Goal: Contribute content: Add original content to the website for others to see

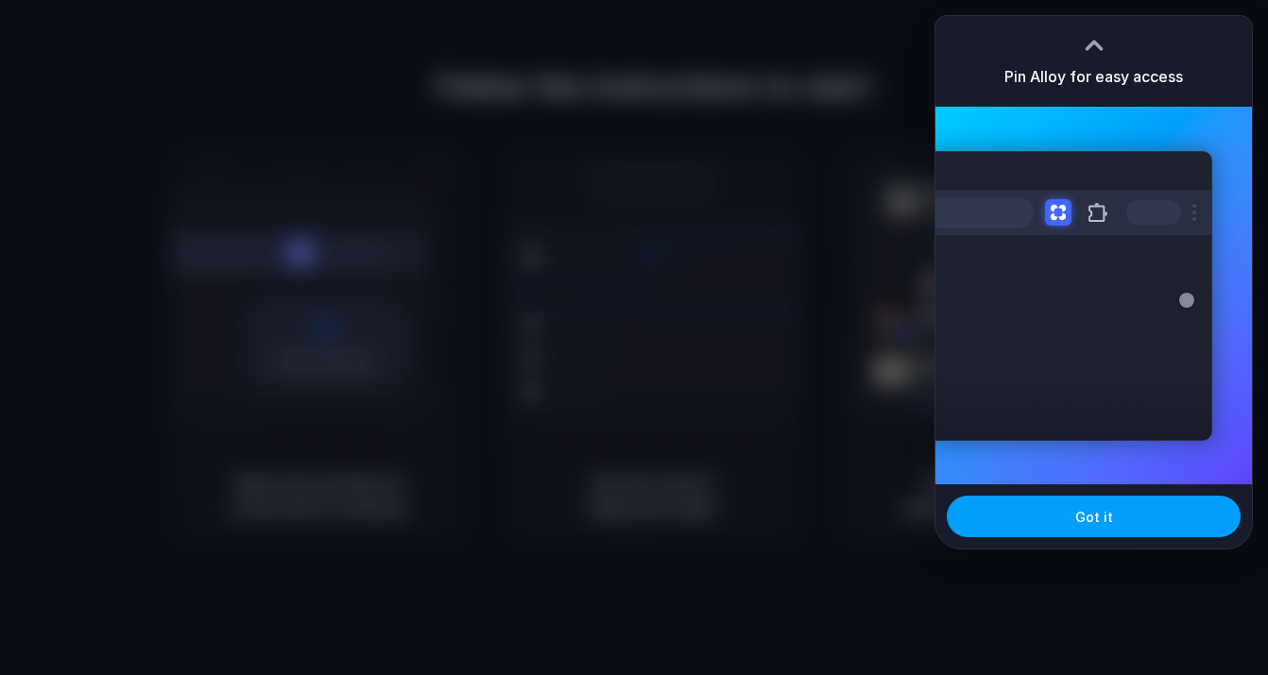
click at [1083, 506] on button "Got it" at bounding box center [1093, 517] width 294 height 42
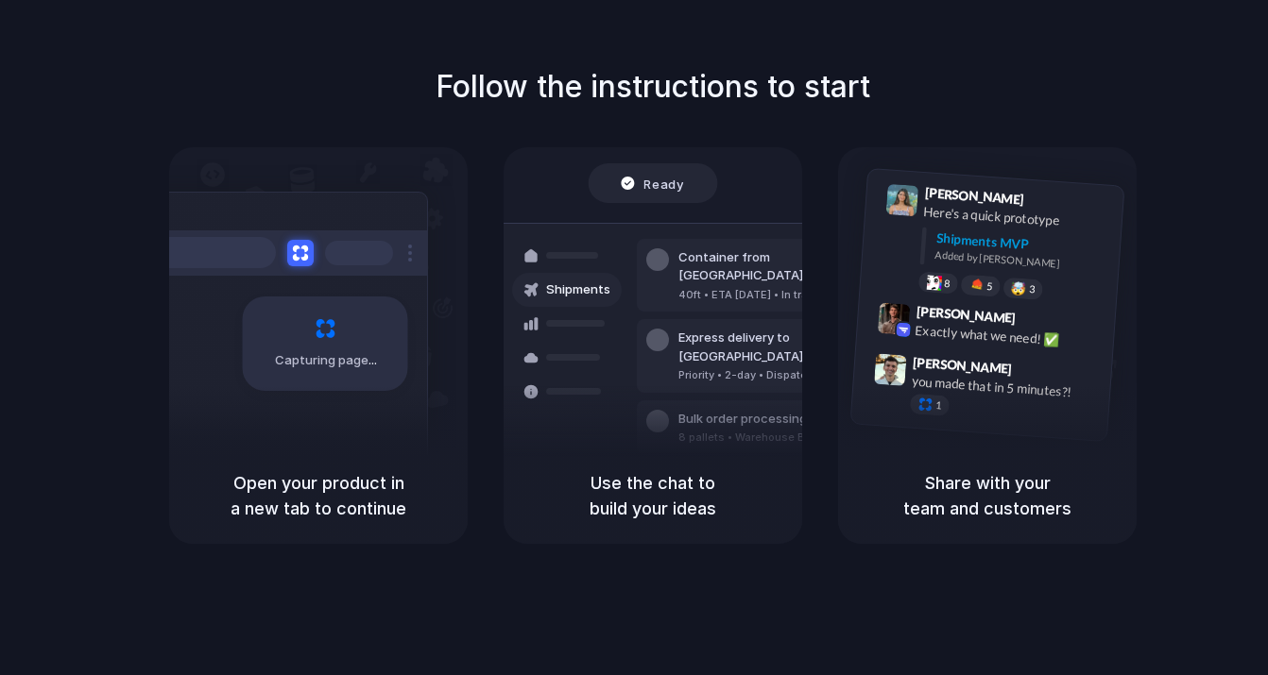
click at [715, 329] on div "Express delivery to [GEOGRAPHIC_DATA]" at bounding box center [780, 347] width 204 height 37
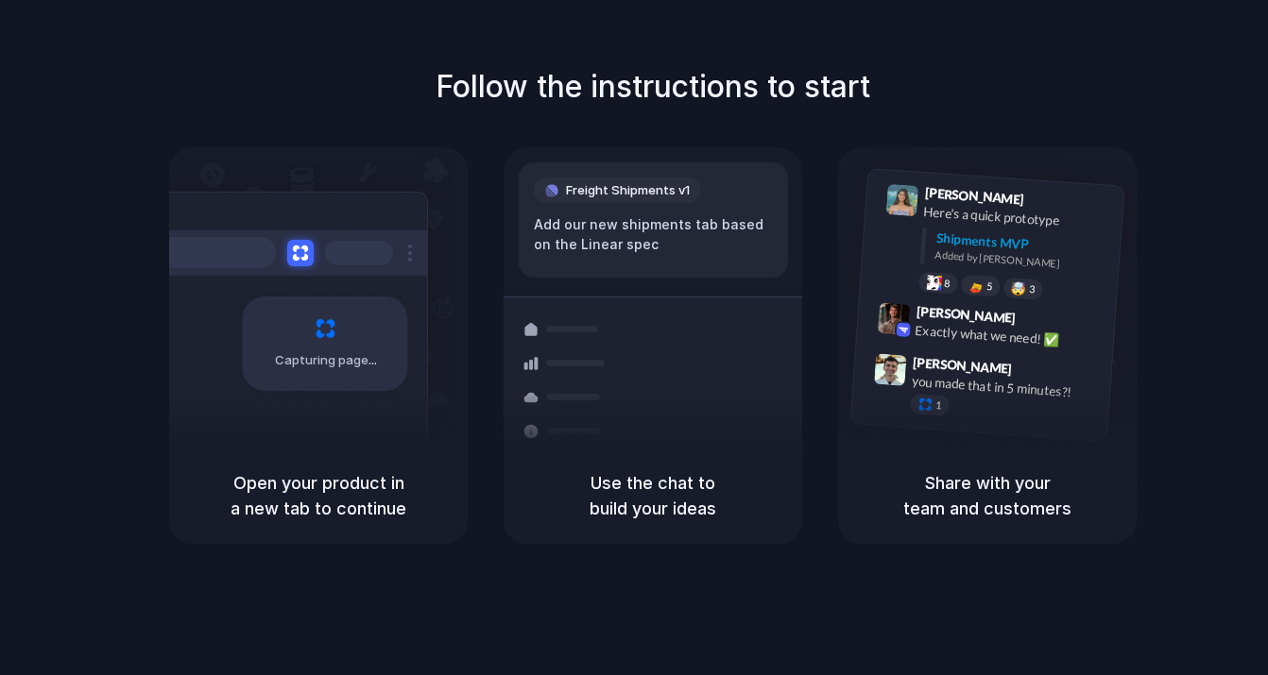
click at [729, 259] on div "Freight Shipments v1 Add our new shipments tab based on the Linear spec" at bounding box center [653, 219] width 269 height 115
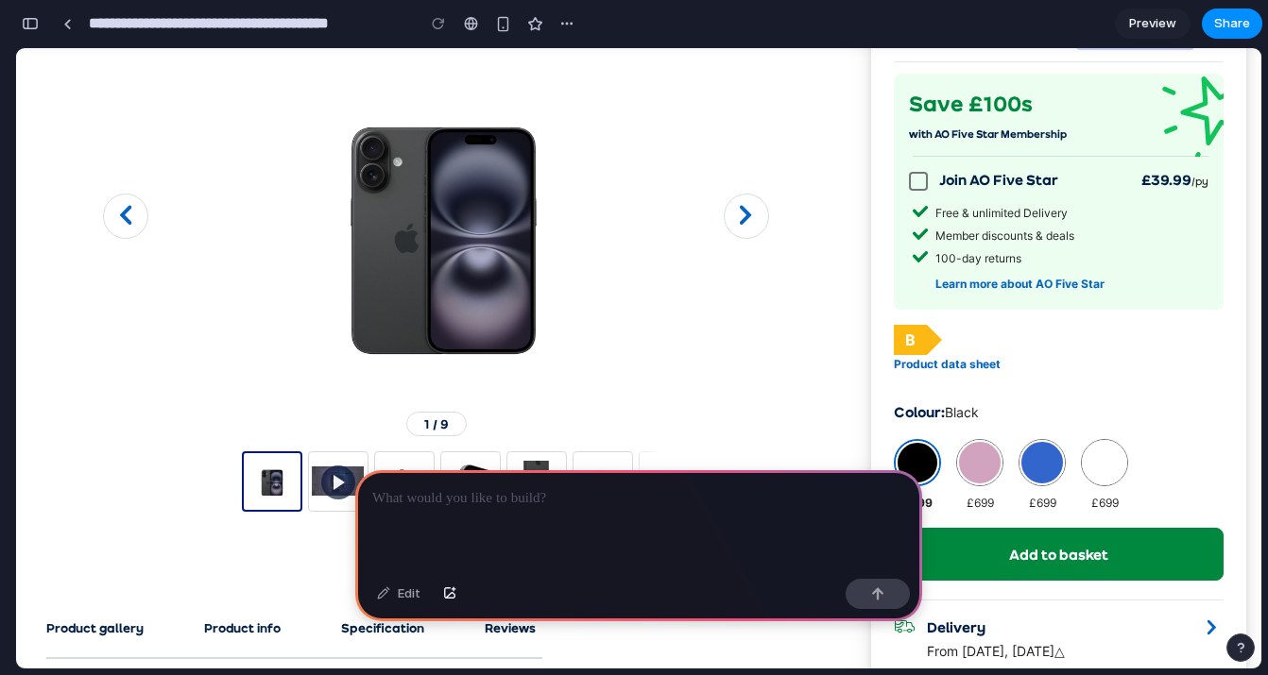
scroll to position [345, 0]
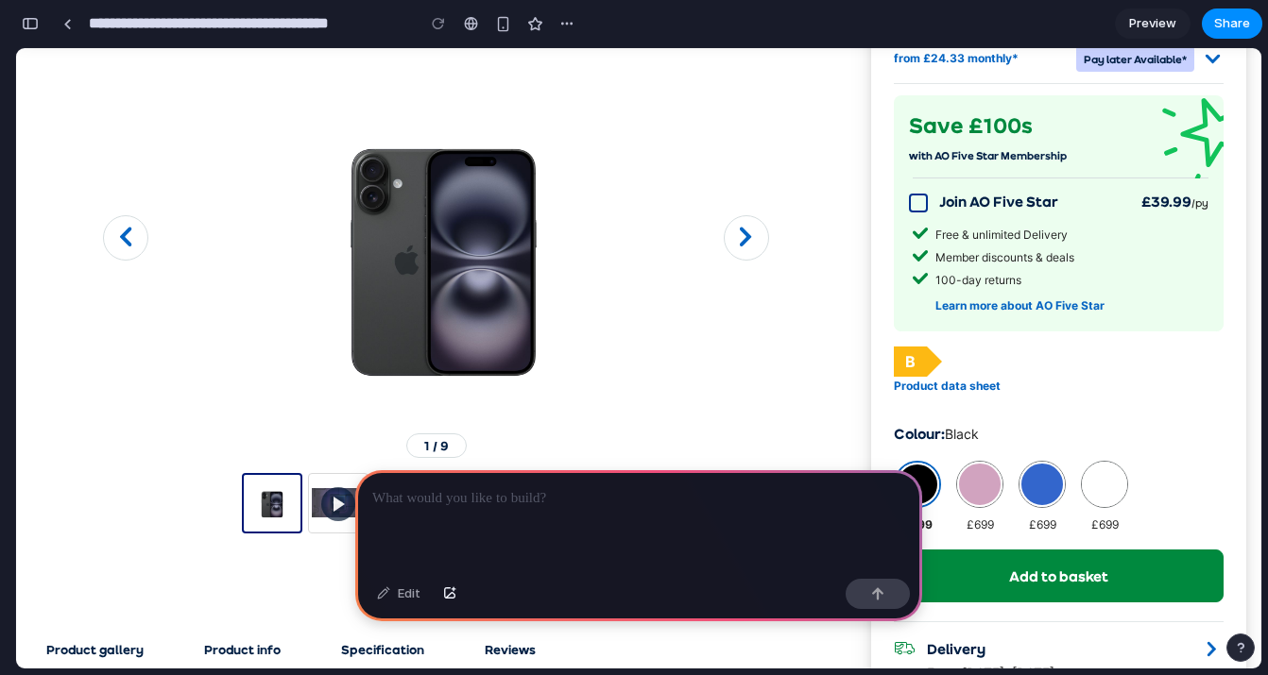
click at [919, 201] on span at bounding box center [918, 203] width 19 height 19
click at [630, 500] on p at bounding box center [638, 498] width 533 height 23
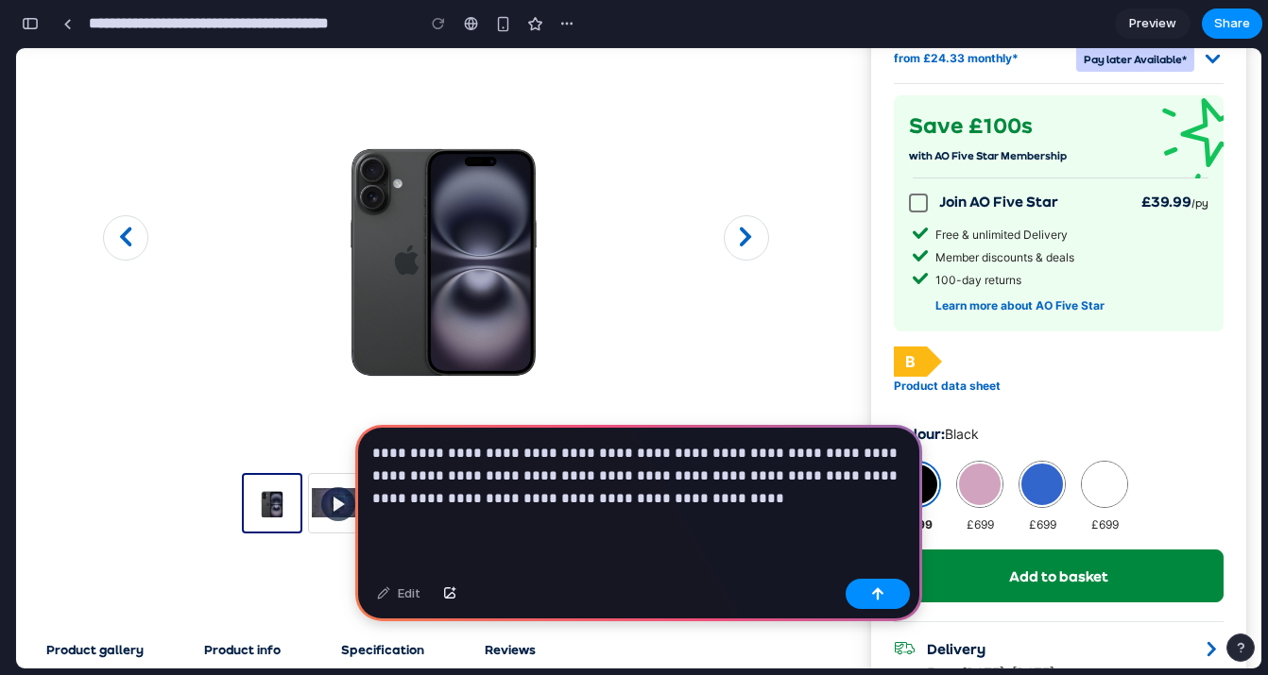
click at [602, 495] on p "**********" at bounding box center [638, 476] width 533 height 68
click at [658, 493] on p "**********" at bounding box center [638, 476] width 533 height 68
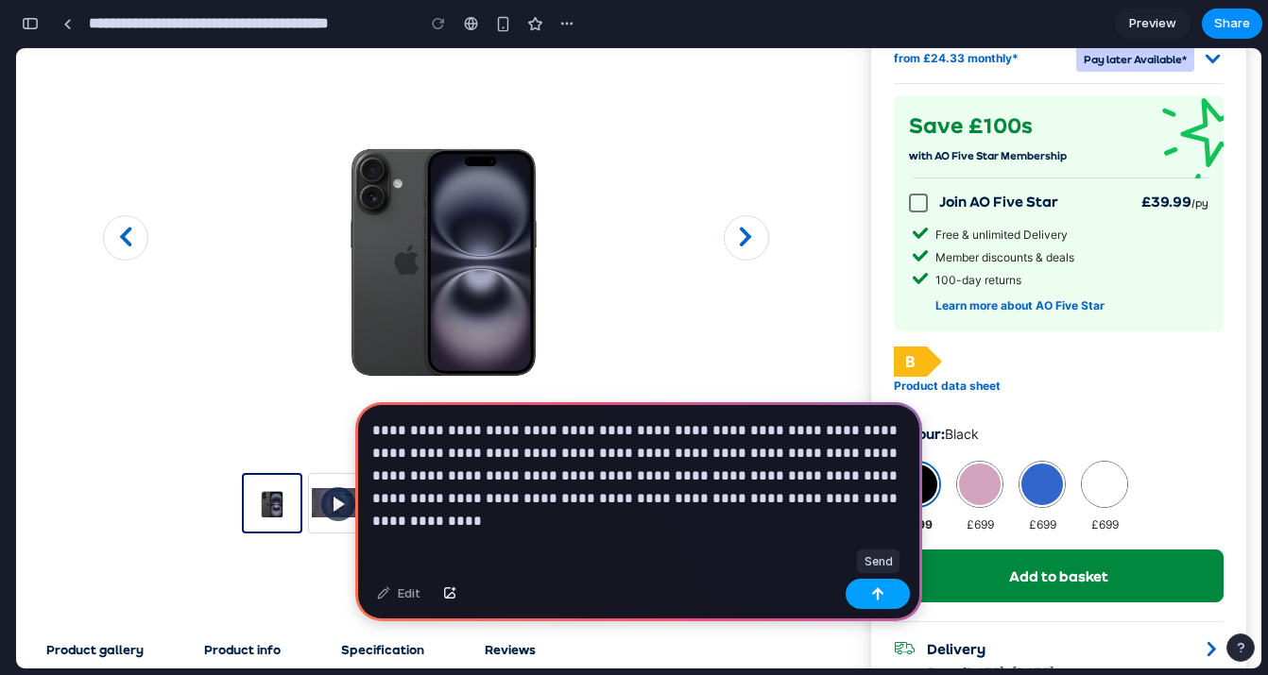
click at [873, 594] on div "button" at bounding box center [877, 594] width 13 height 13
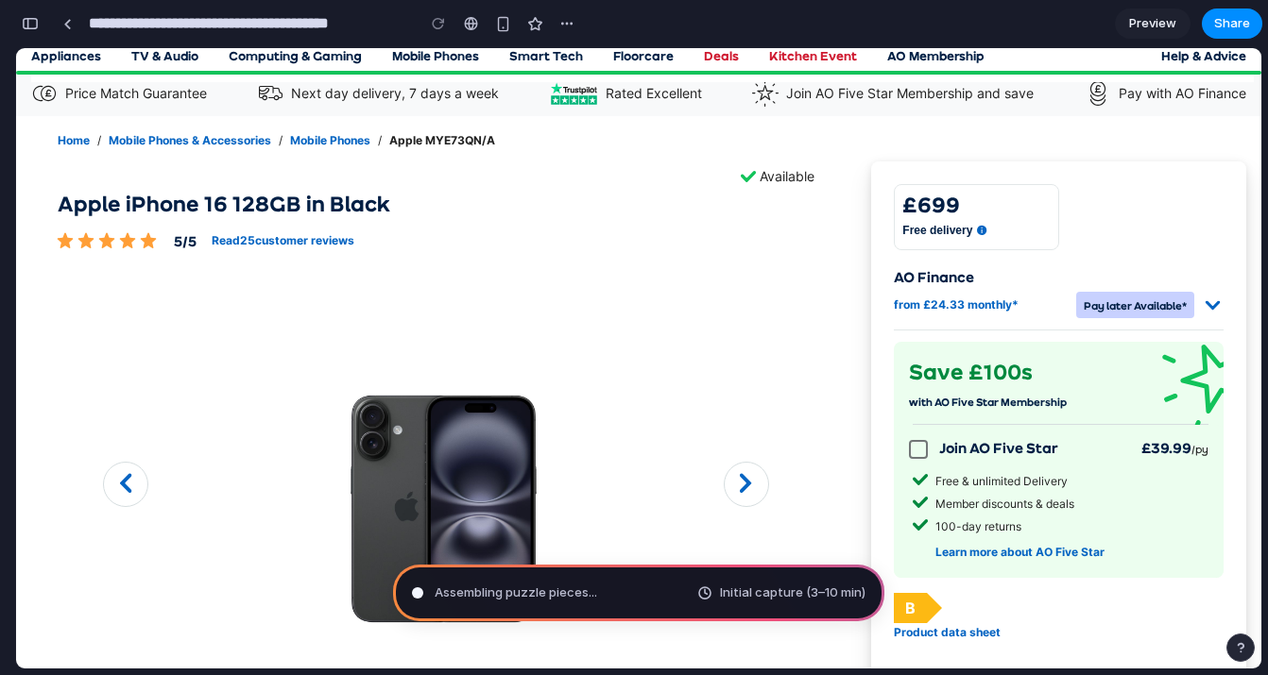
scroll to position [0, 0]
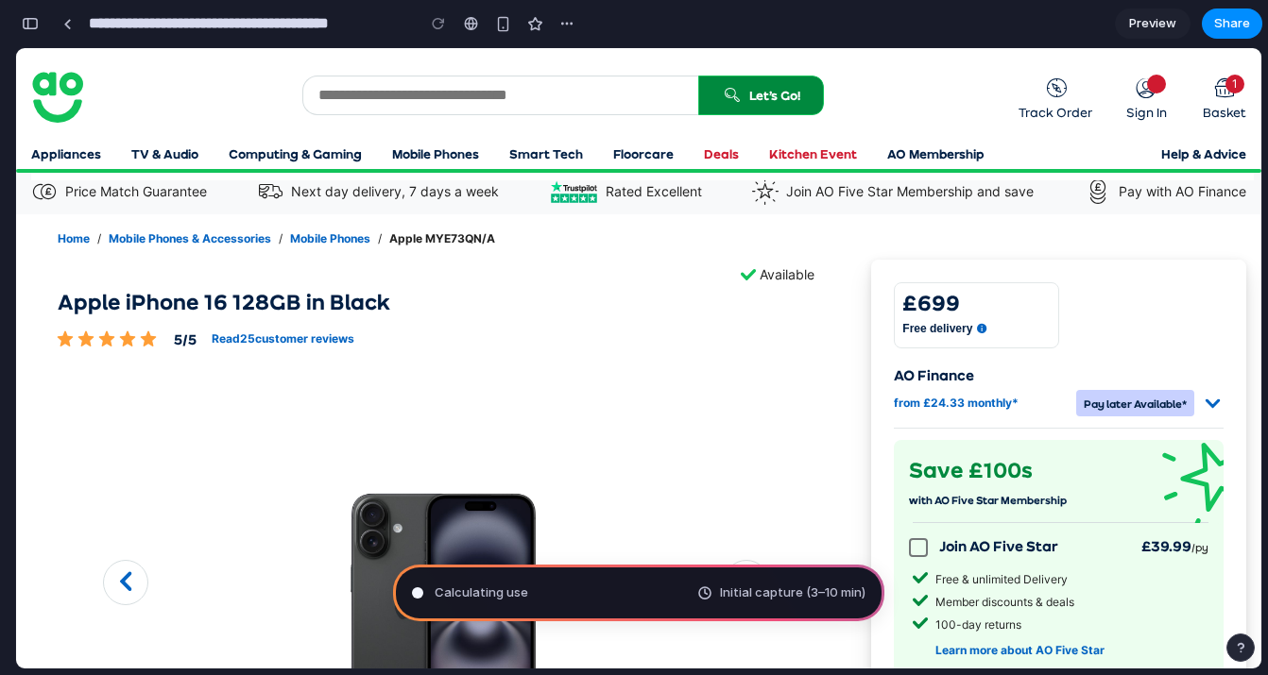
type input "**********"
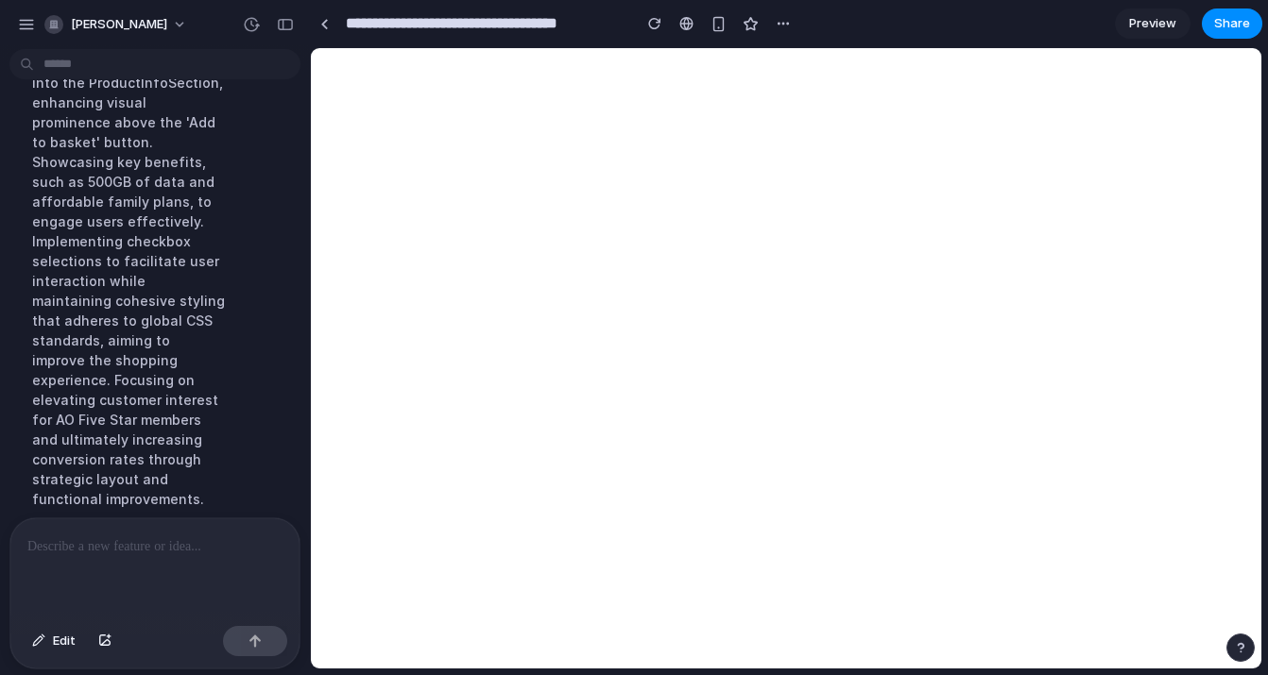
scroll to position [441, 0]
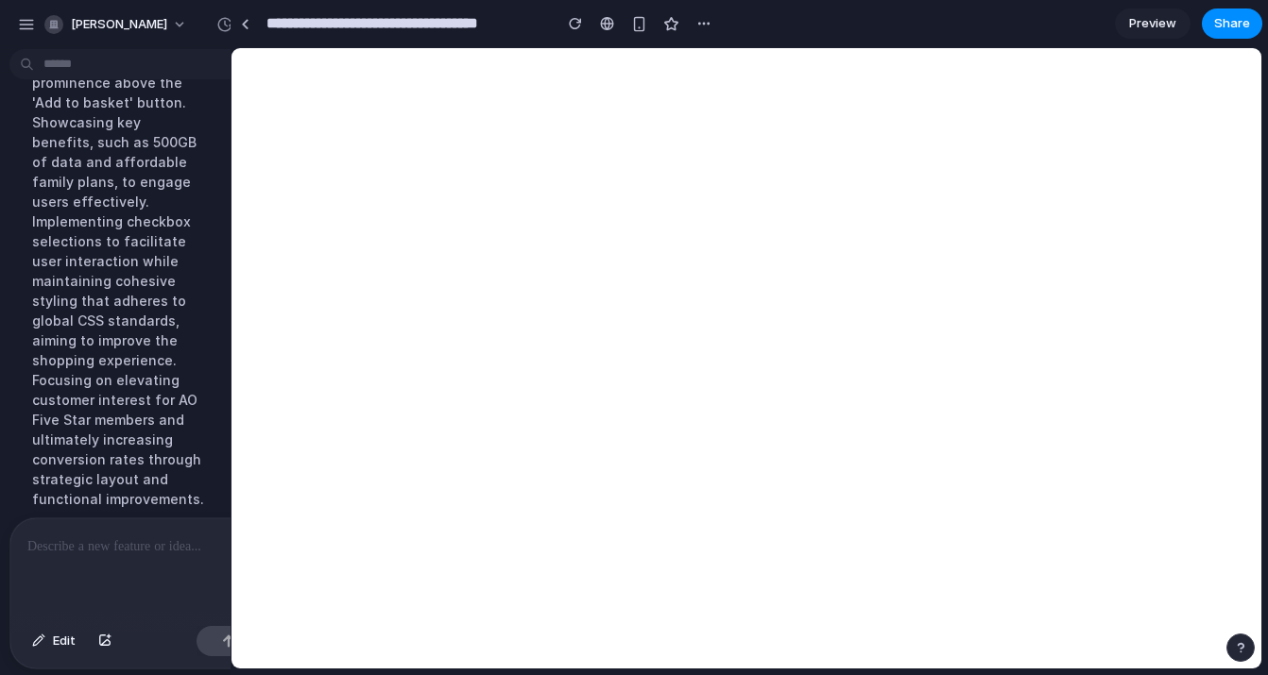
drag, startPoint x: 421, startPoint y: 161, endPoint x: 230, endPoint y: 155, distance: 191.8
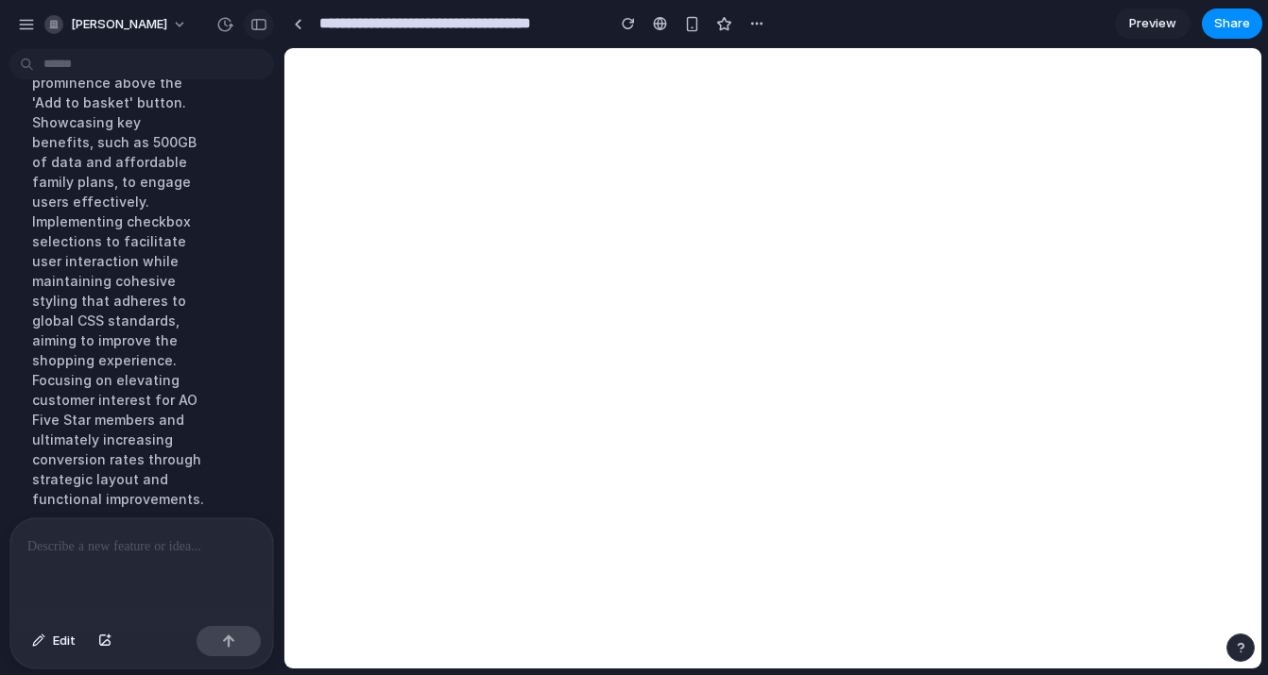
click at [261, 23] on div "button" at bounding box center [258, 24] width 17 height 13
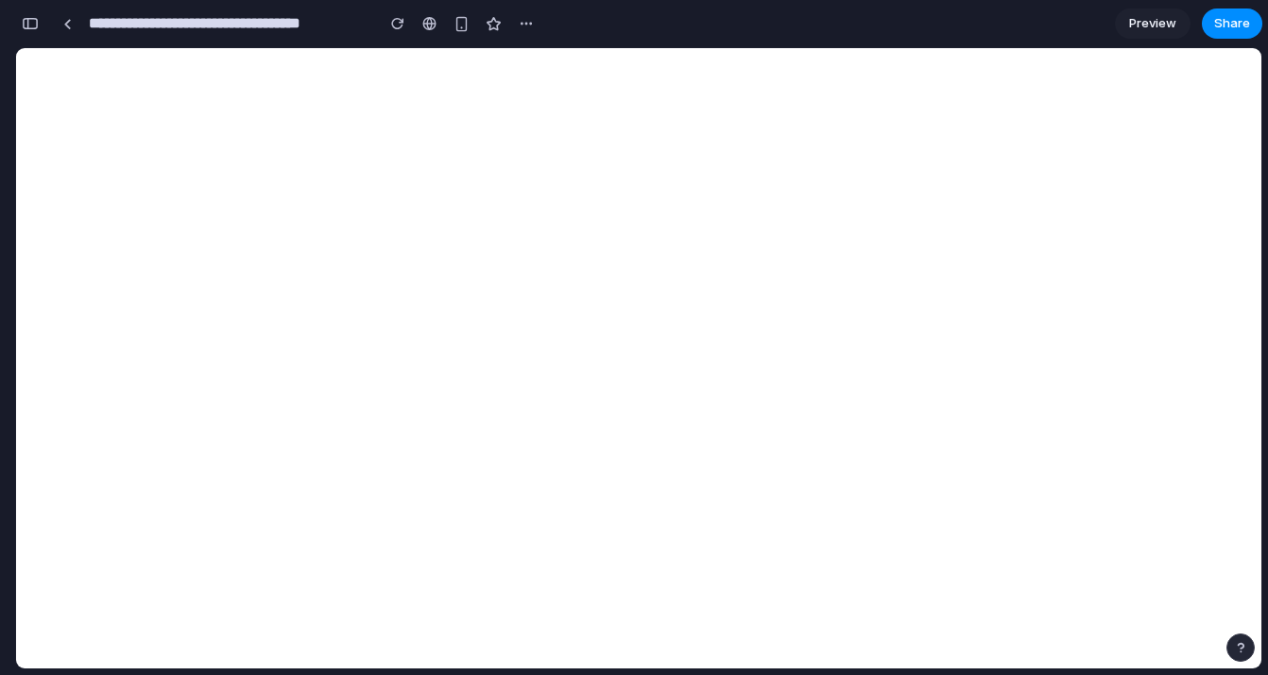
scroll to position [560, 0]
click at [1133, 23] on span "Preview" at bounding box center [1152, 23] width 47 height 19
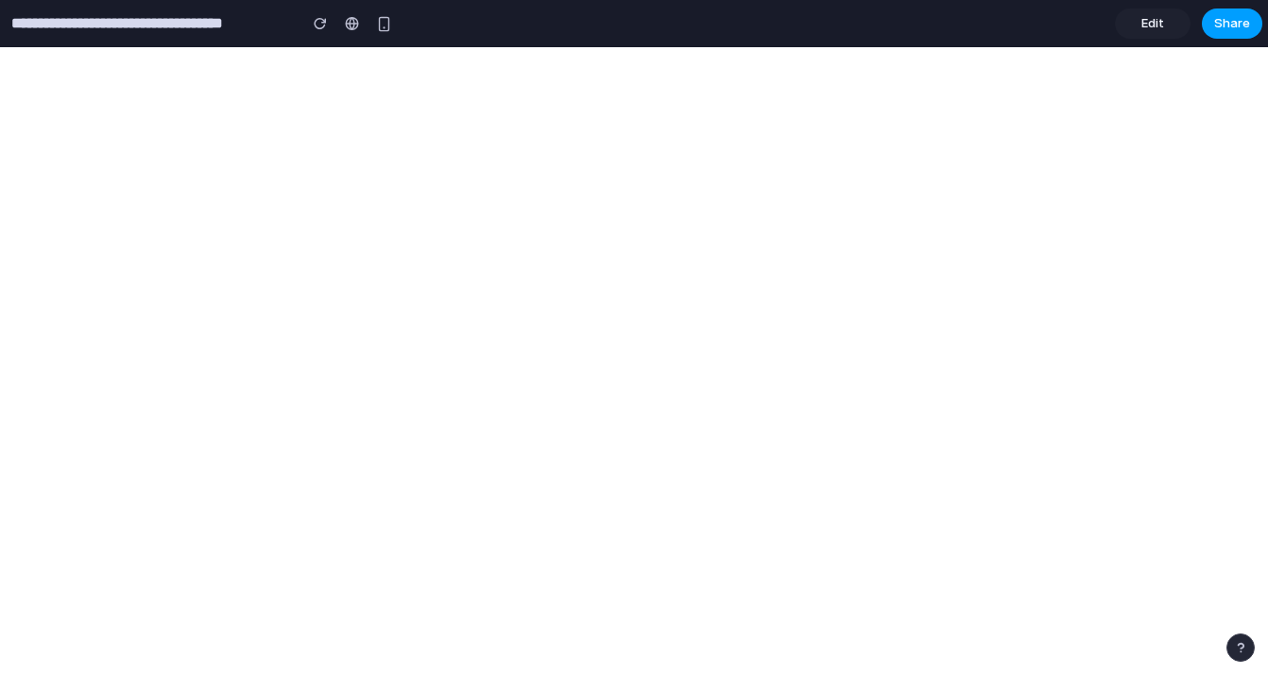
click at [1246, 11] on button "Share" at bounding box center [1232, 24] width 60 height 30
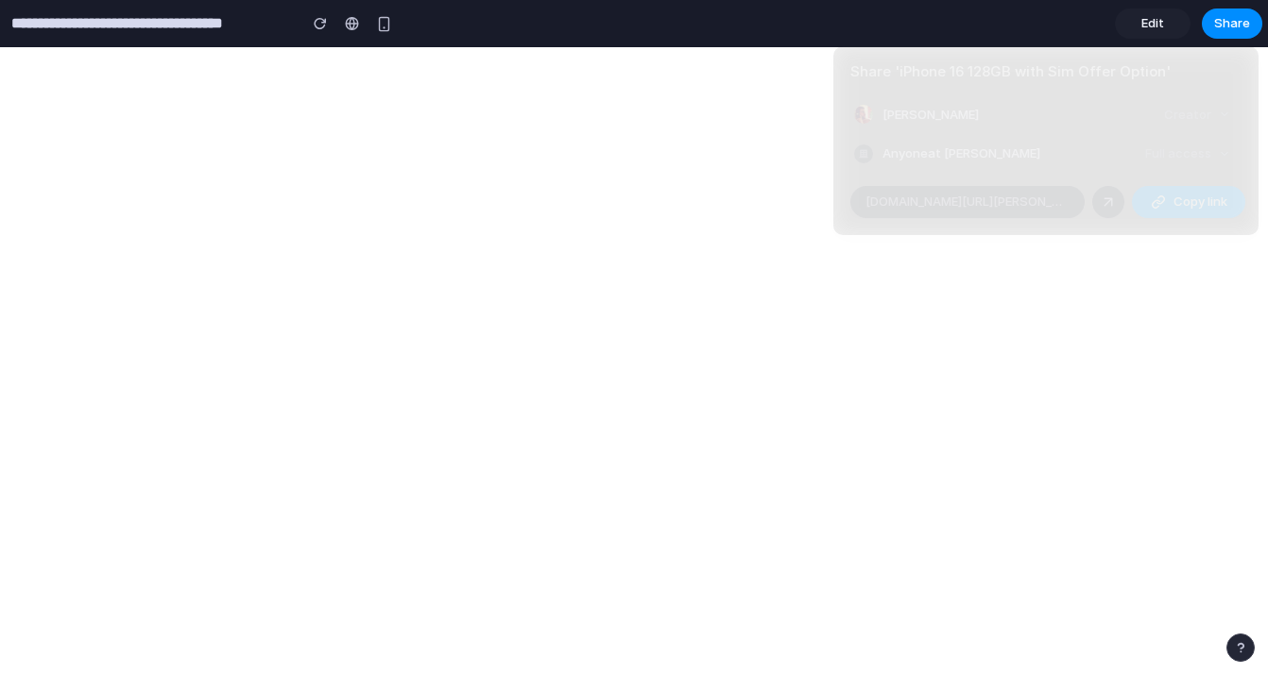
click at [1185, 206] on span "Copy link" at bounding box center [1200, 202] width 54 height 19
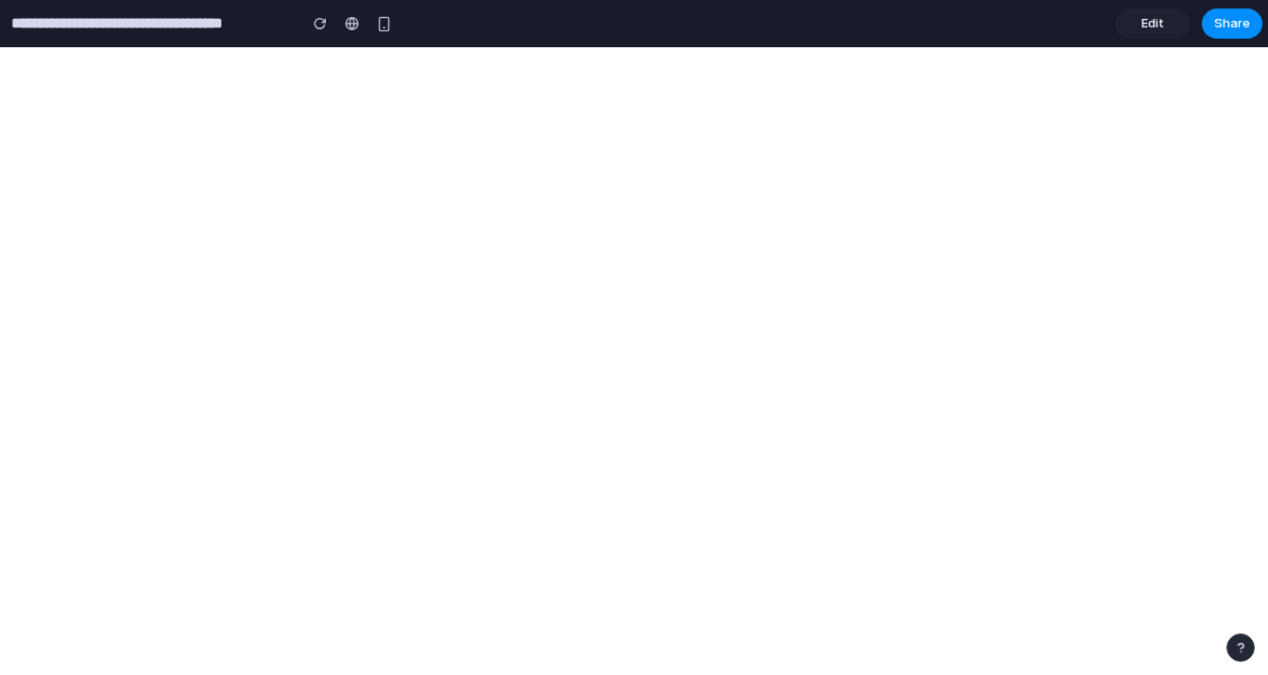
click at [506, 25] on div "Share ' iPhone 16 128GB with Sim Offer Option ' craig connell Creator Anyone at…" at bounding box center [634, 337] width 1268 height 675
click at [506, 25] on section "**********" at bounding box center [631, 23] width 1262 height 47
click at [1154, 21] on span "Edit" at bounding box center [1152, 23] width 23 height 19
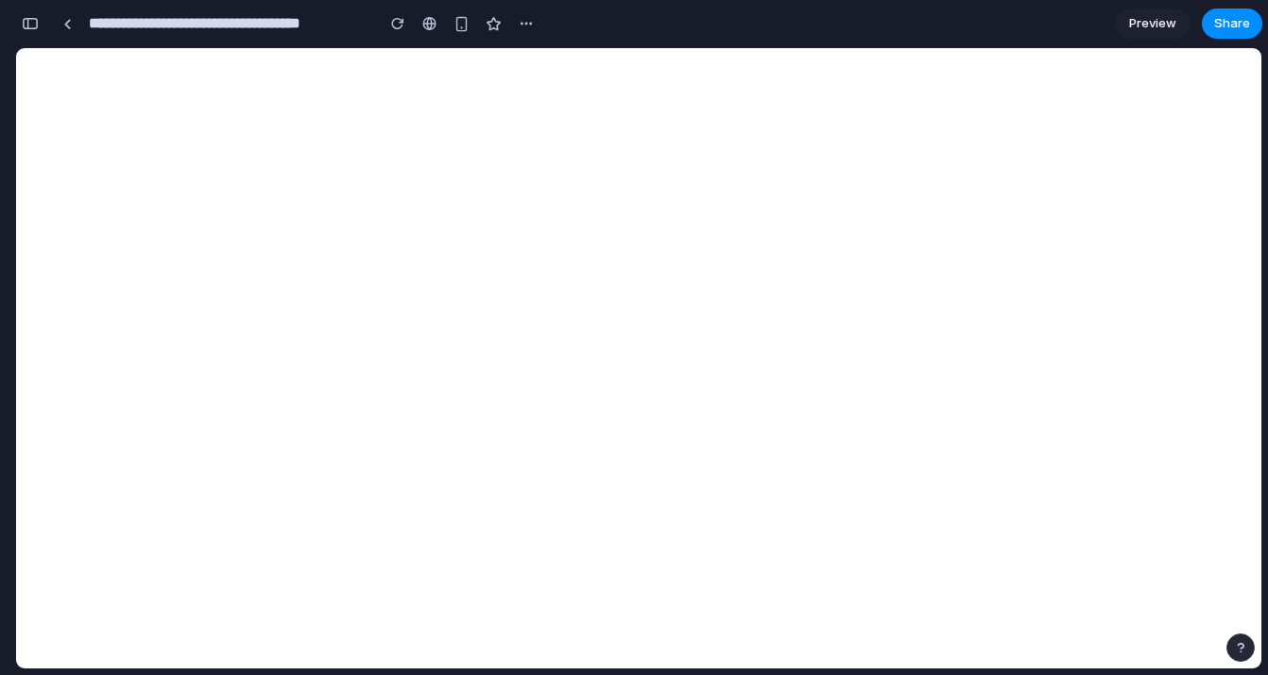
scroll to position [451, 0]
click at [457, 28] on div "button" at bounding box center [461, 24] width 16 height 16
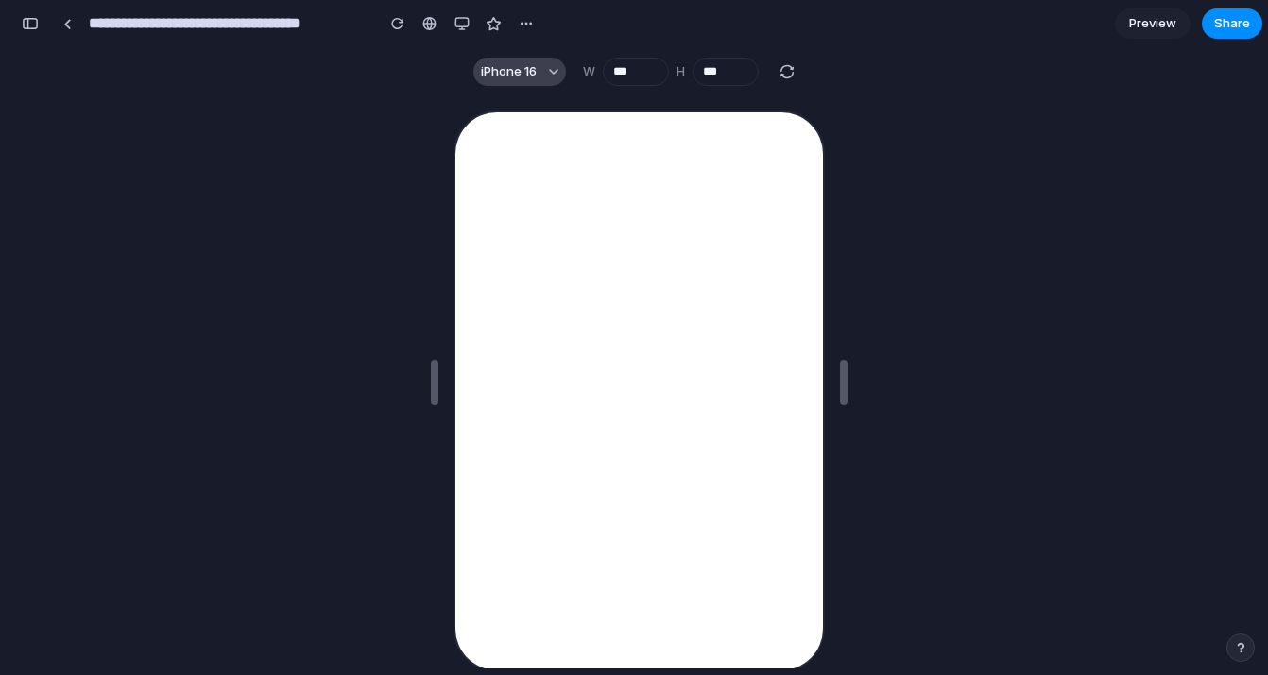
click at [524, 72] on span "iPhone 16" at bounding box center [509, 71] width 56 height 19
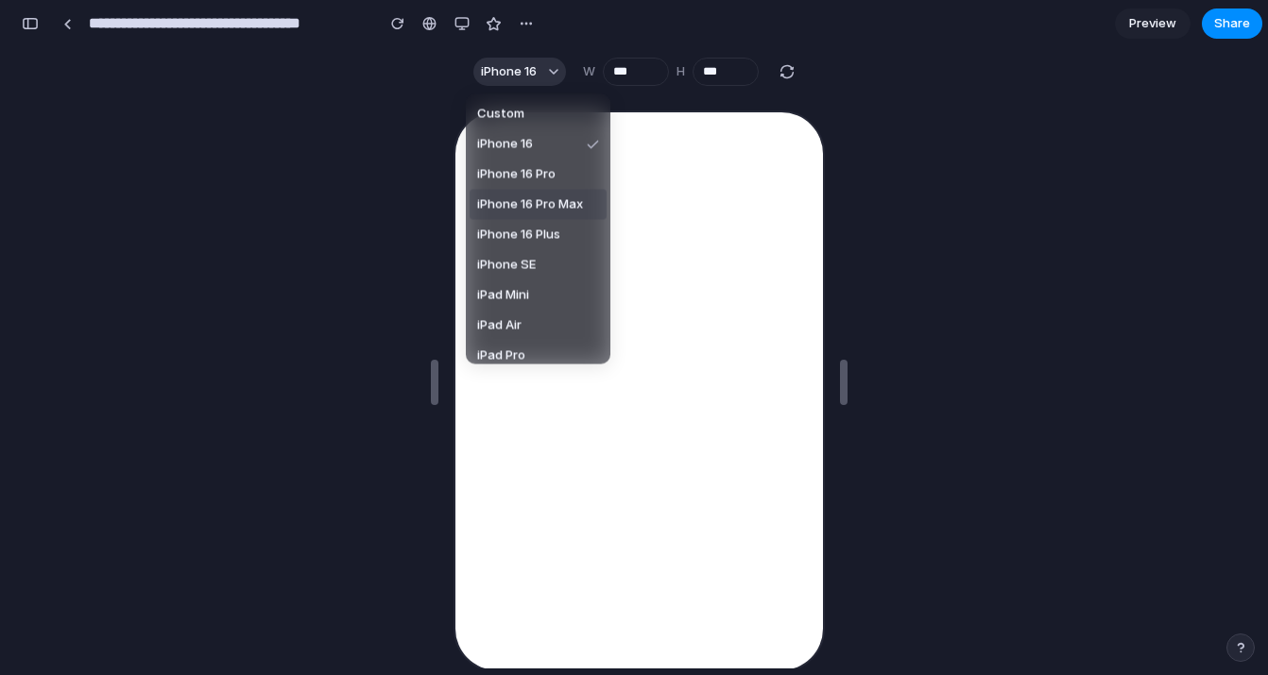
click at [523, 211] on span "iPhone 16 Pro Max" at bounding box center [530, 205] width 106 height 19
type input "***"
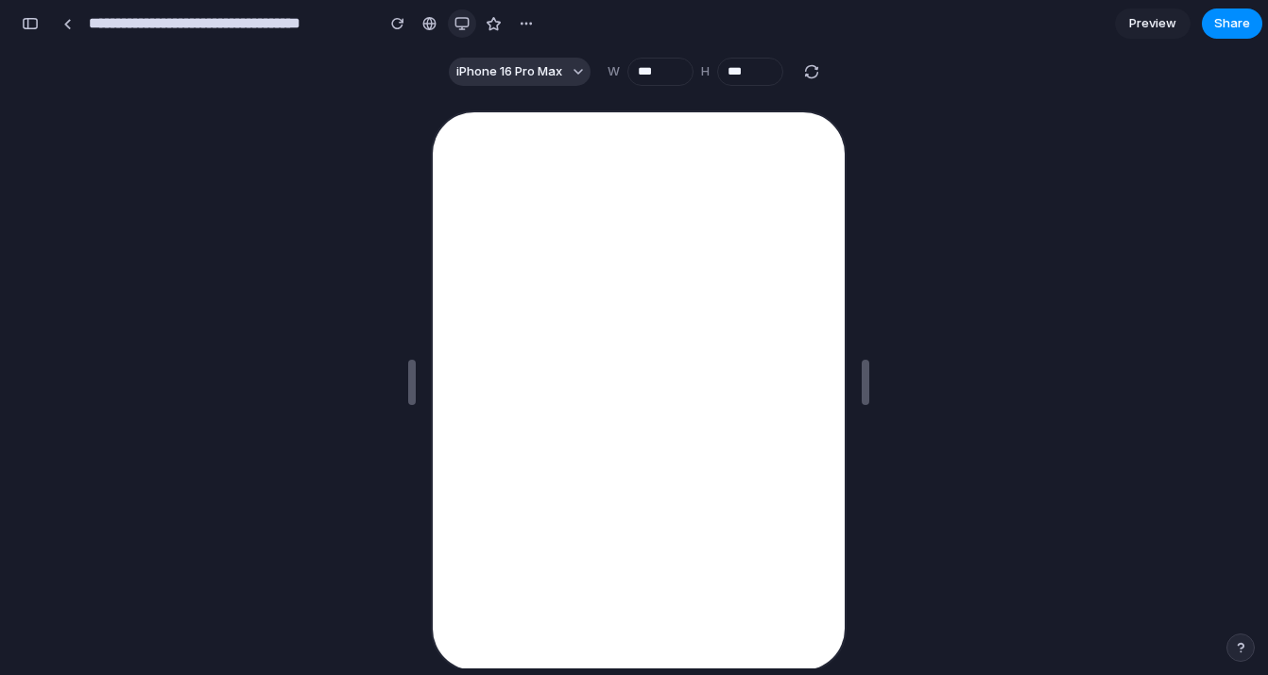
click at [462, 21] on div "button" at bounding box center [461, 23] width 15 height 15
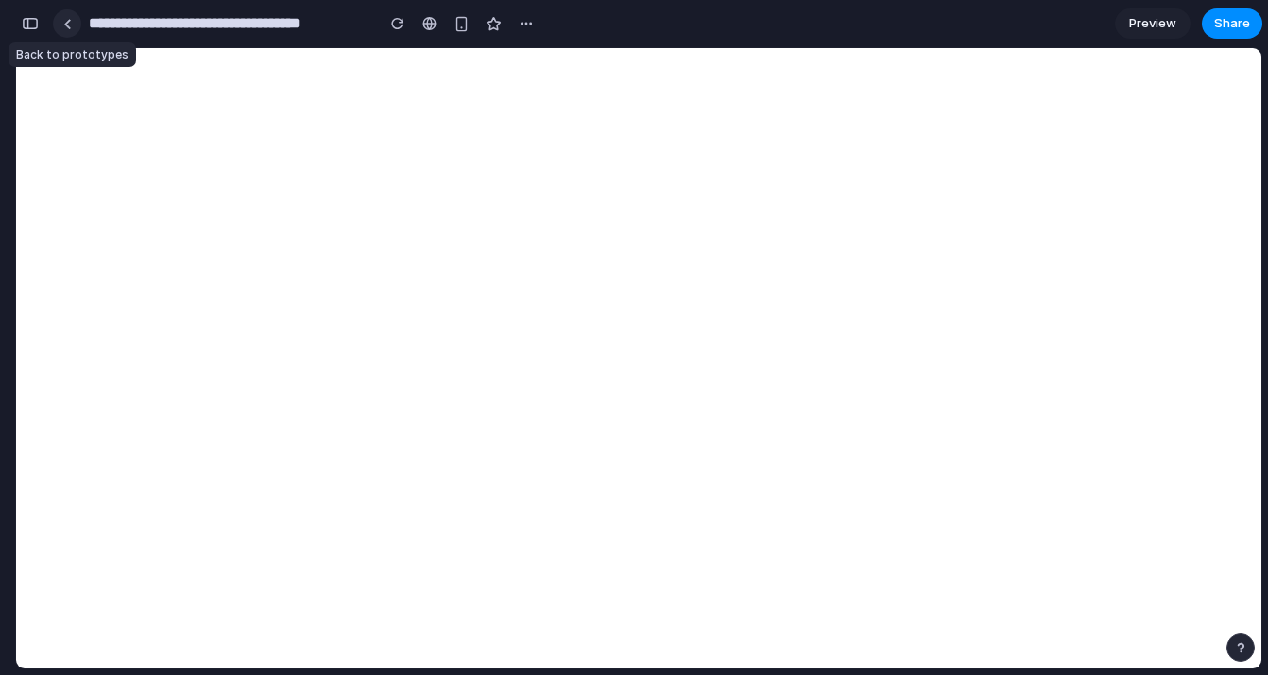
click at [70, 27] on div at bounding box center [67, 24] width 9 height 10
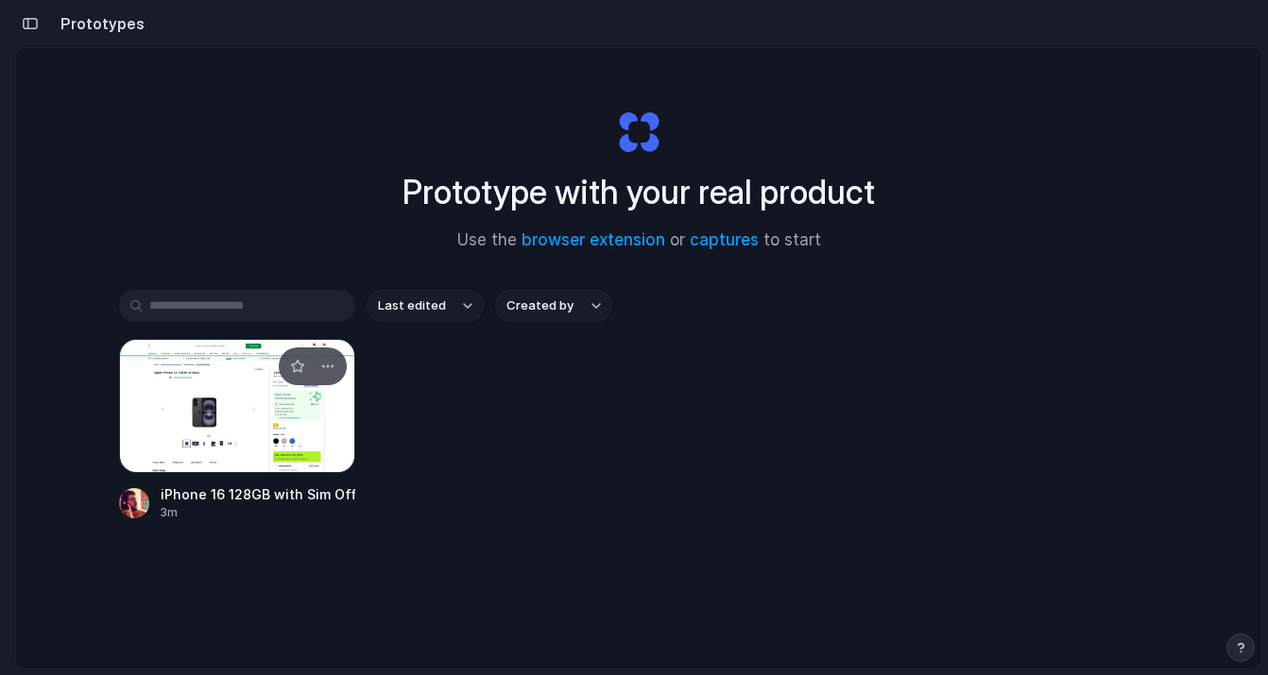
click at [251, 405] on div at bounding box center [237, 406] width 236 height 134
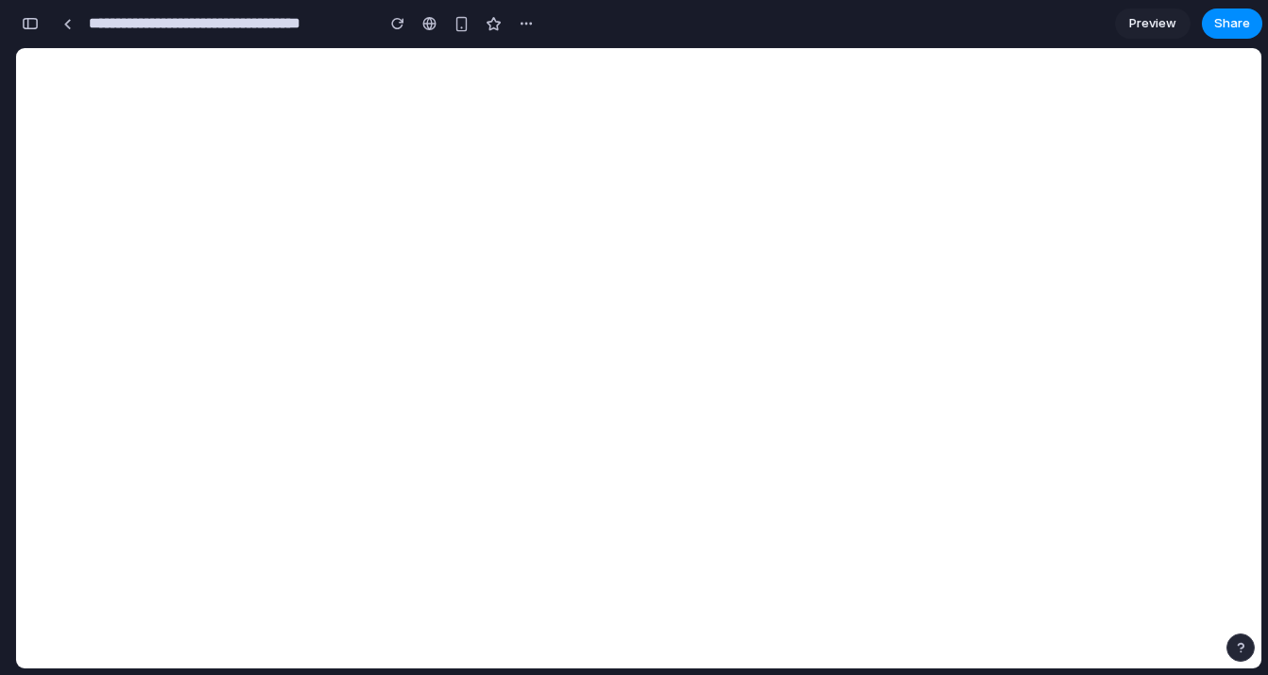
scroll to position [451, 0]
click at [530, 18] on div "button" at bounding box center [526, 23] width 15 height 15
click at [602, 16] on div "Duplicate Delete" at bounding box center [634, 337] width 1268 height 675
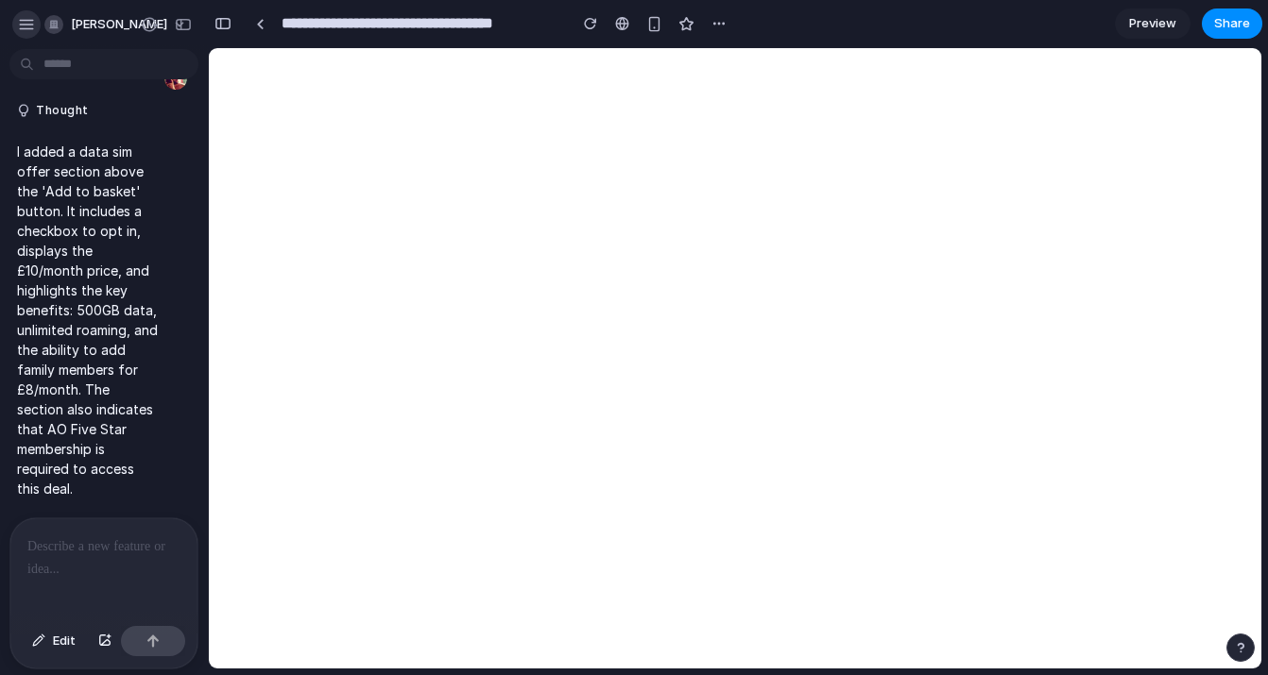
scroll to position [0, 0]
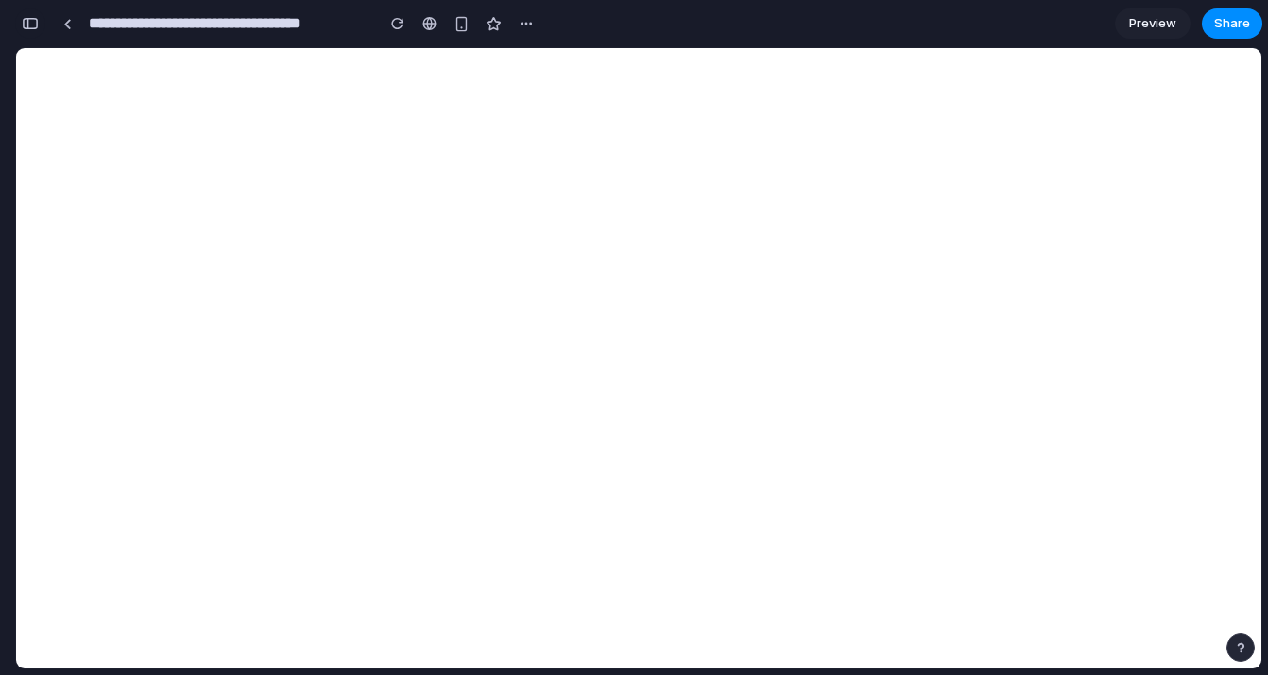
click at [30, 20] on div "button" at bounding box center [30, 23] width 17 height 13
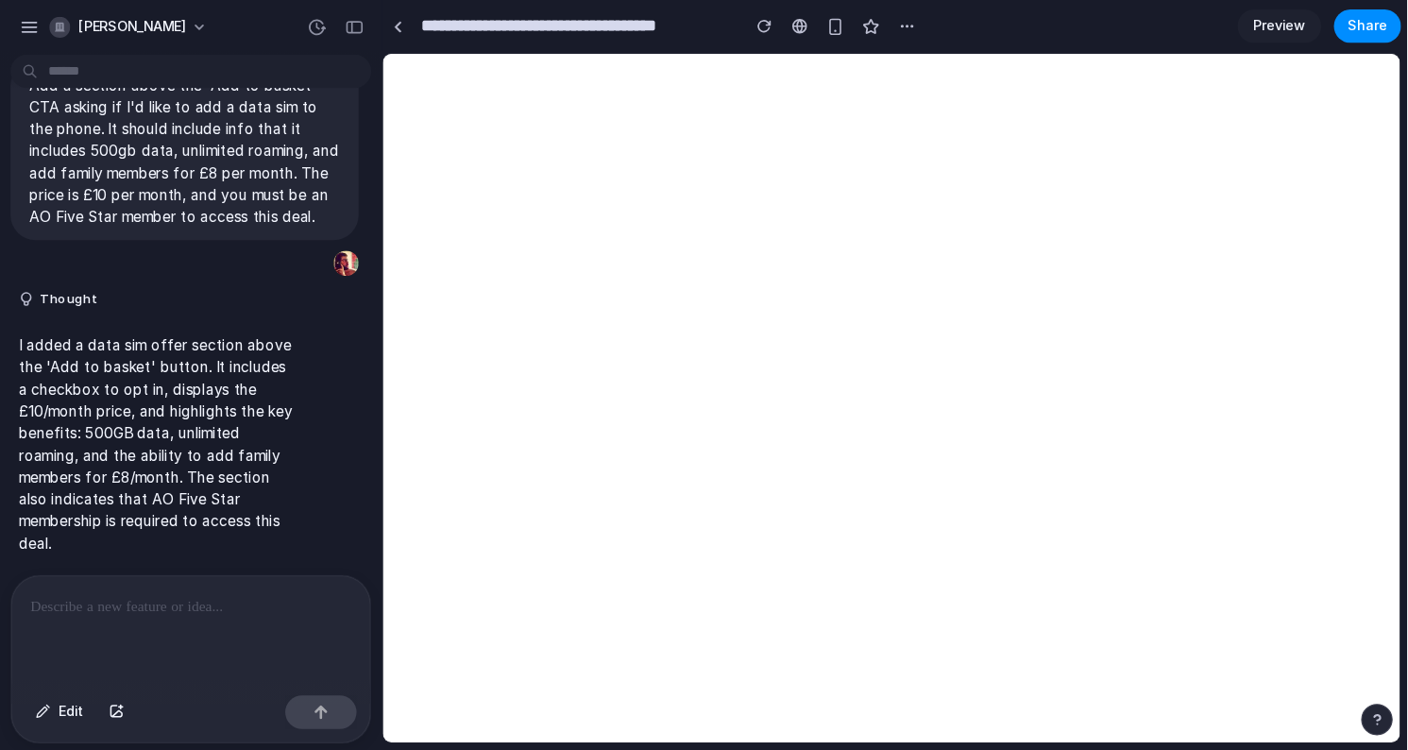
scroll to position [74, 0]
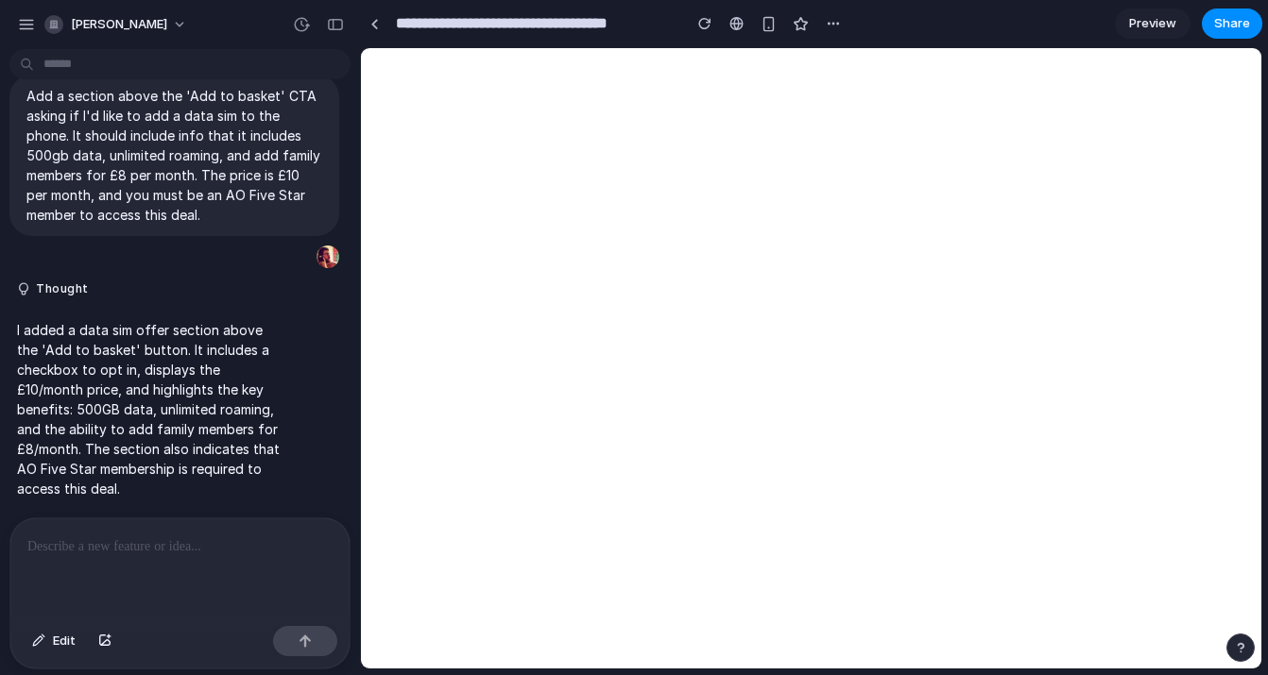
drag, startPoint x: 280, startPoint y: 231, endPoint x: 358, endPoint y: 233, distance: 78.4
click at [196, 551] on div at bounding box center [178, 569] width 337 height 100
click at [44, 640] on div "button" at bounding box center [38, 641] width 13 height 11
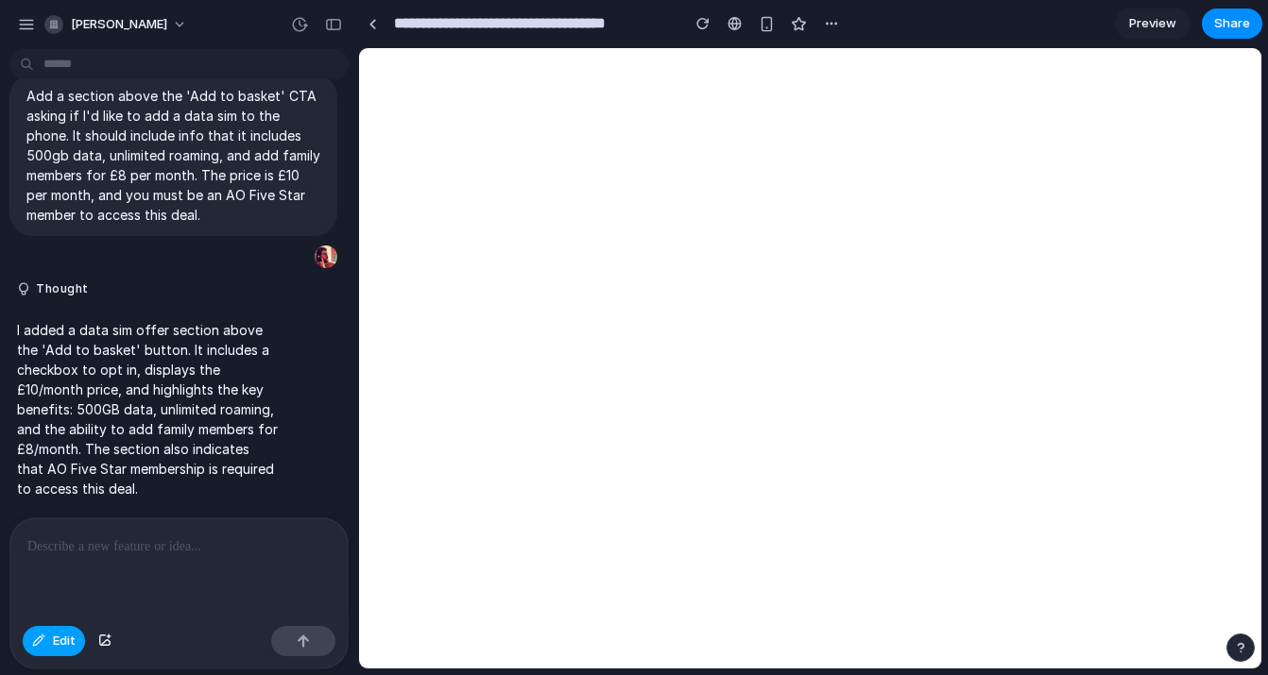
click at [62, 652] on button "Edit" at bounding box center [54, 641] width 62 height 30
click at [358, 111] on main "Chat Preview" at bounding box center [810, 358] width 904 height 622
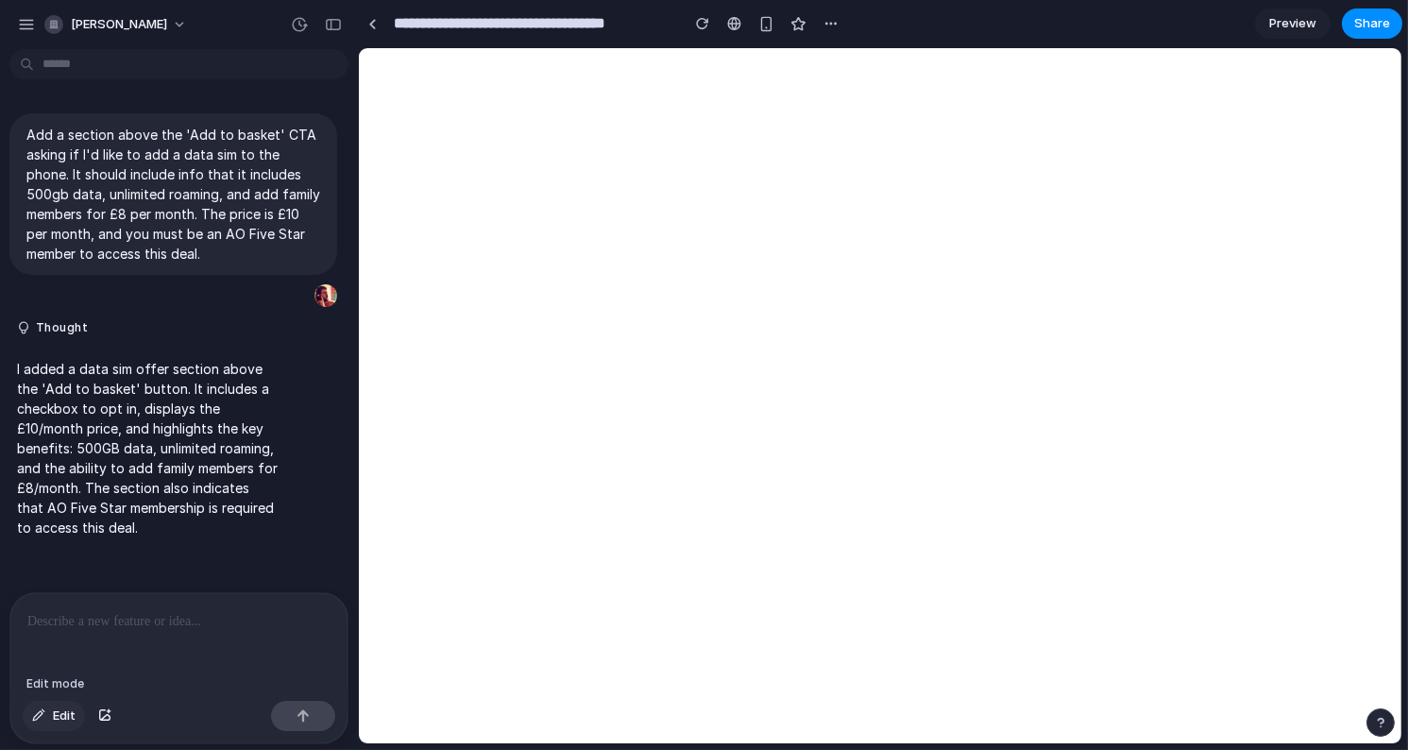
click at [53, 674] on span "Edit" at bounding box center [64, 716] width 23 height 19
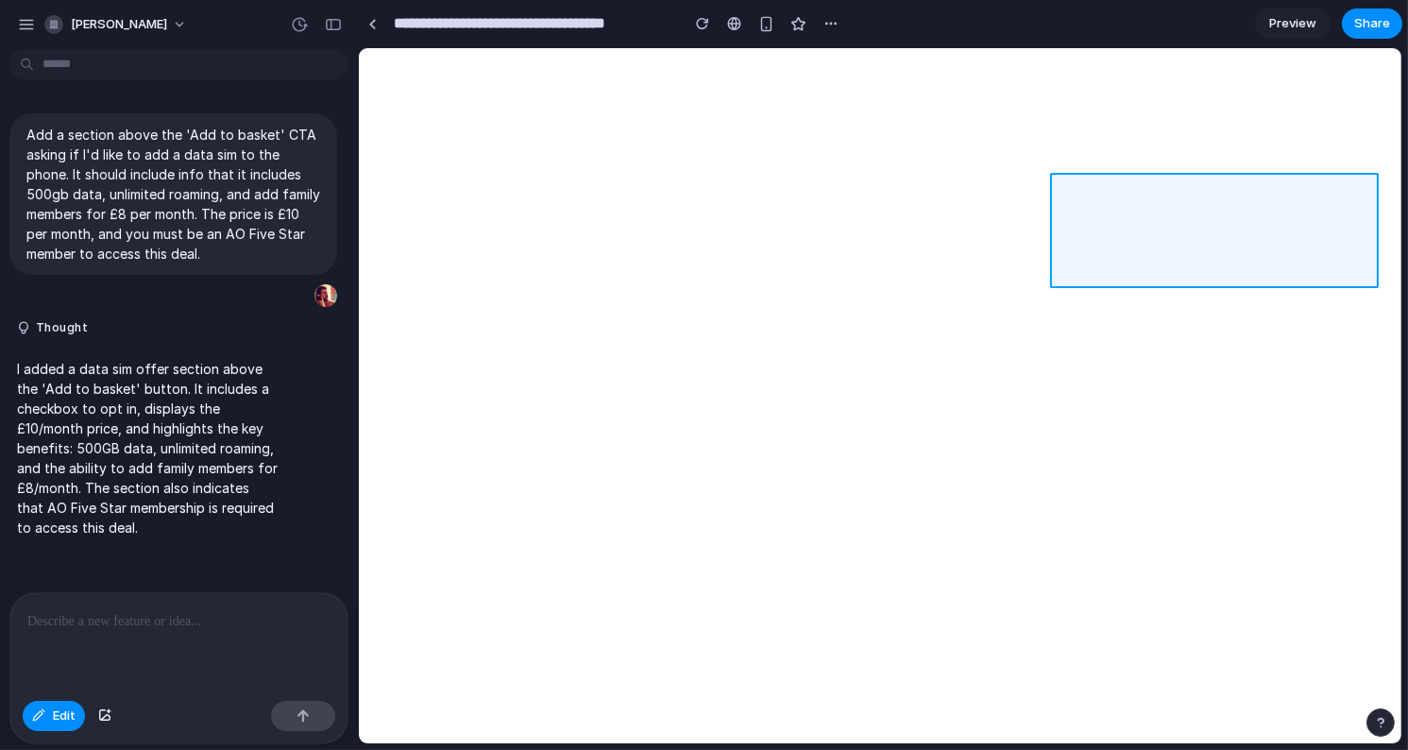
click at [1267, 181] on div at bounding box center [880, 395] width 1043 height 695
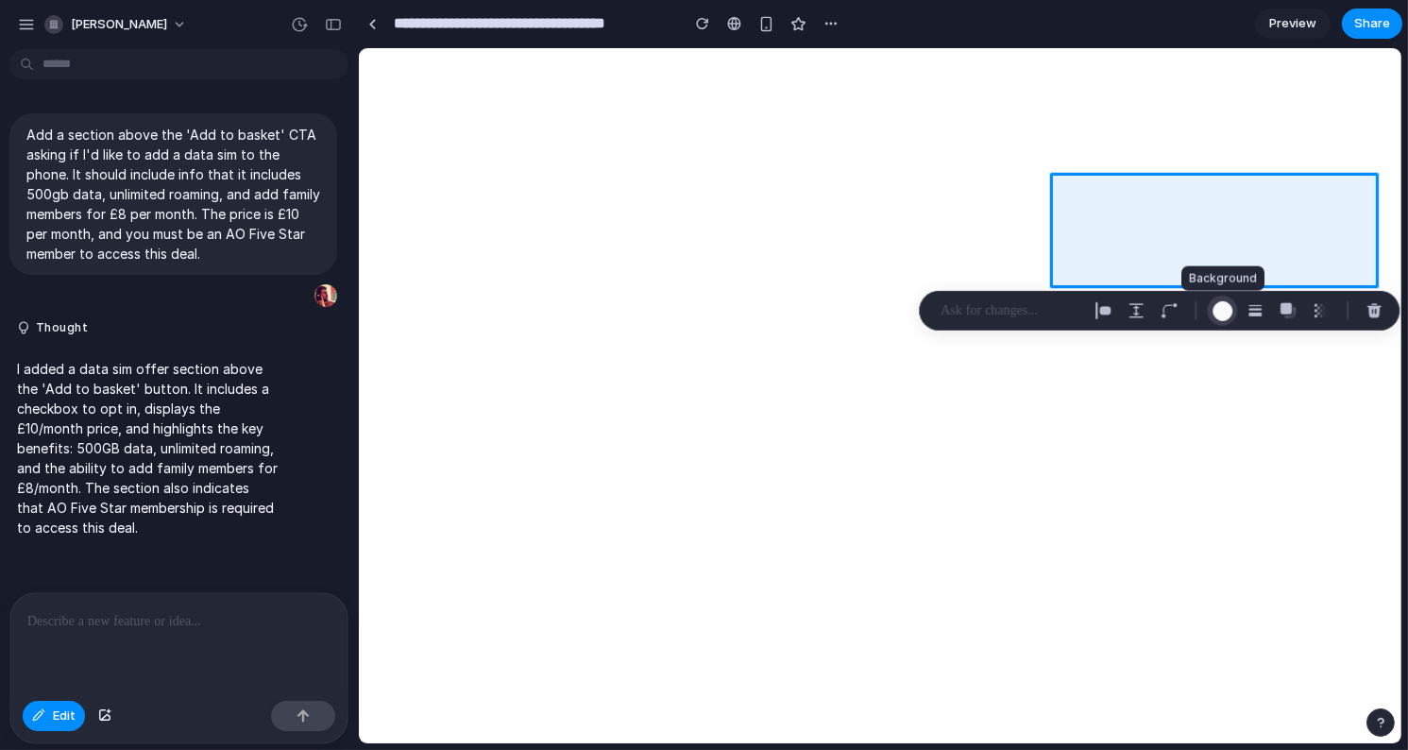
click at [1222, 304] on div "button" at bounding box center [1223, 310] width 20 height 20
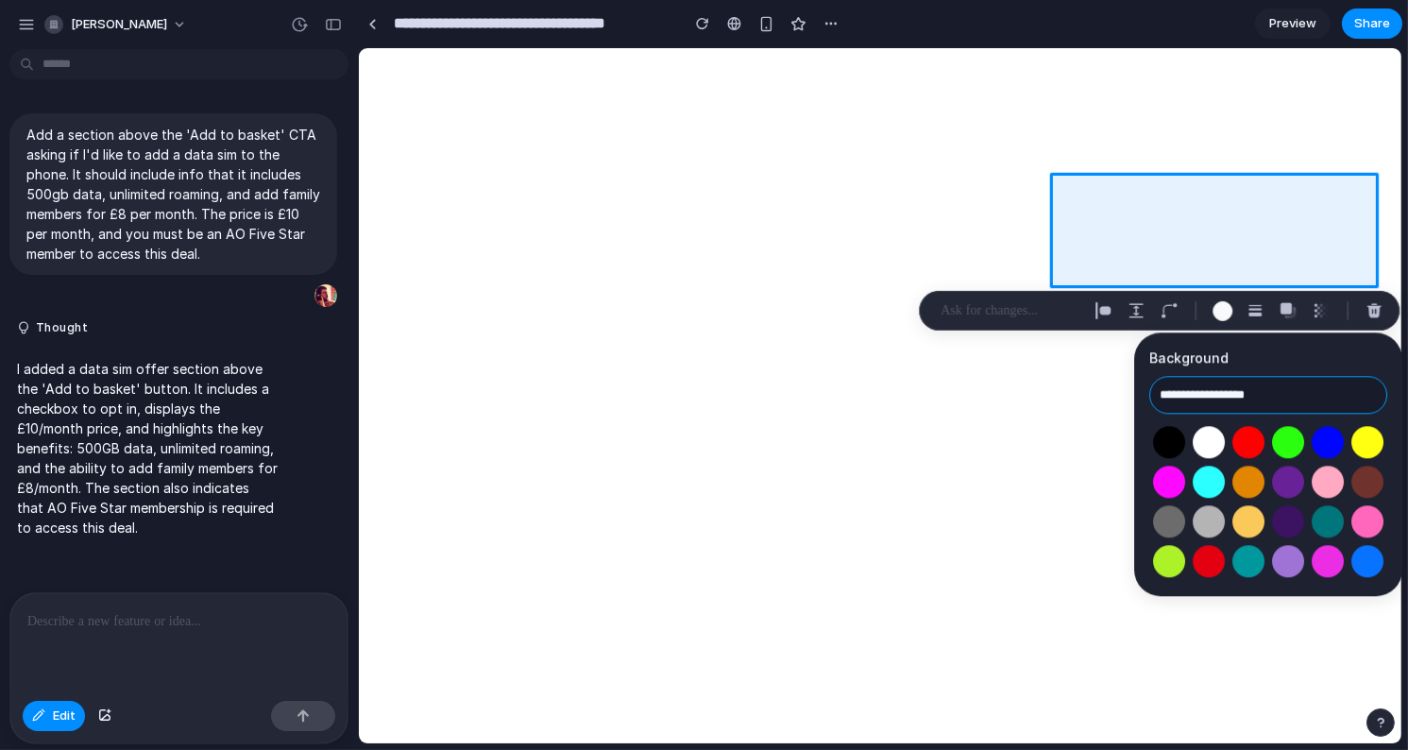
click at [1210, 400] on input "**********" at bounding box center [1269, 395] width 238 height 38
click at [1219, 306] on div "button" at bounding box center [1223, 310] width 20 height 20
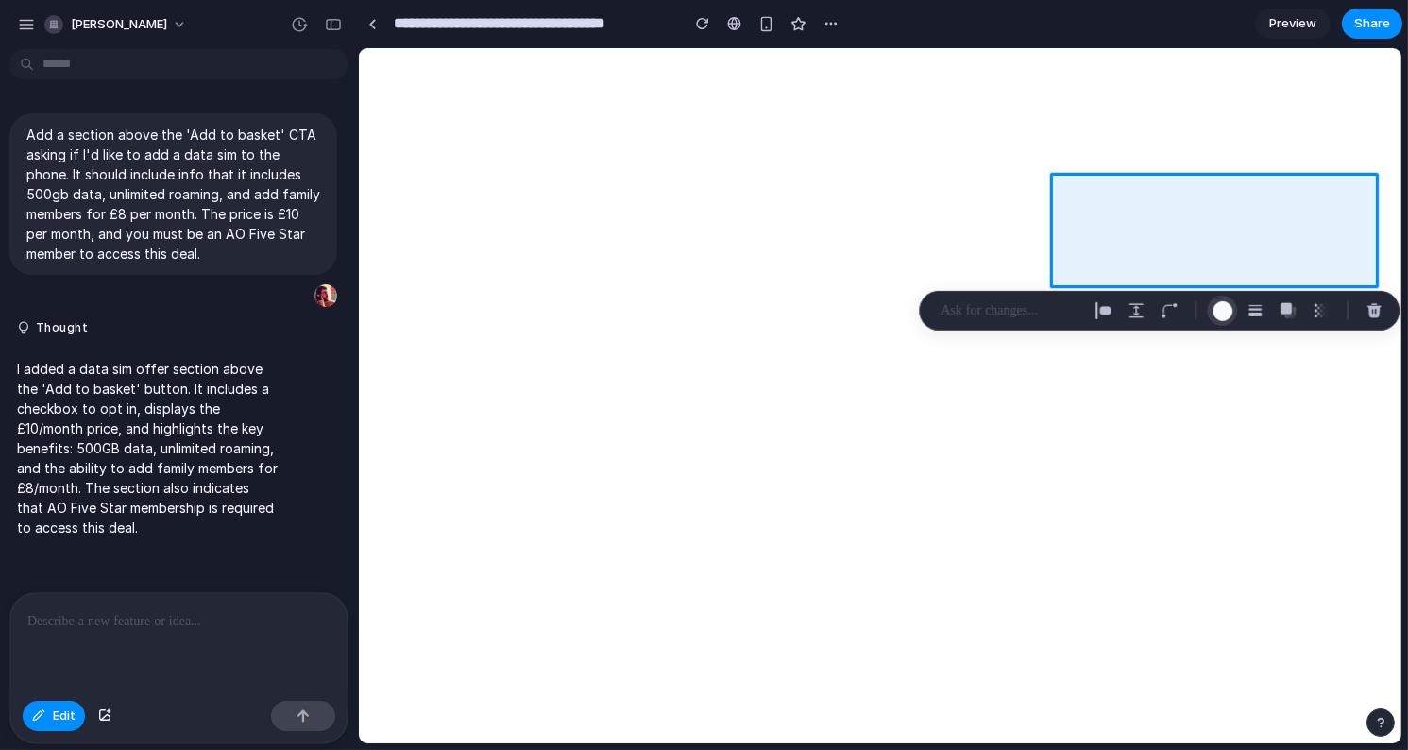
click at [1223, 306] on div "button" at bounding box center [1223, 310] width 20 height 20
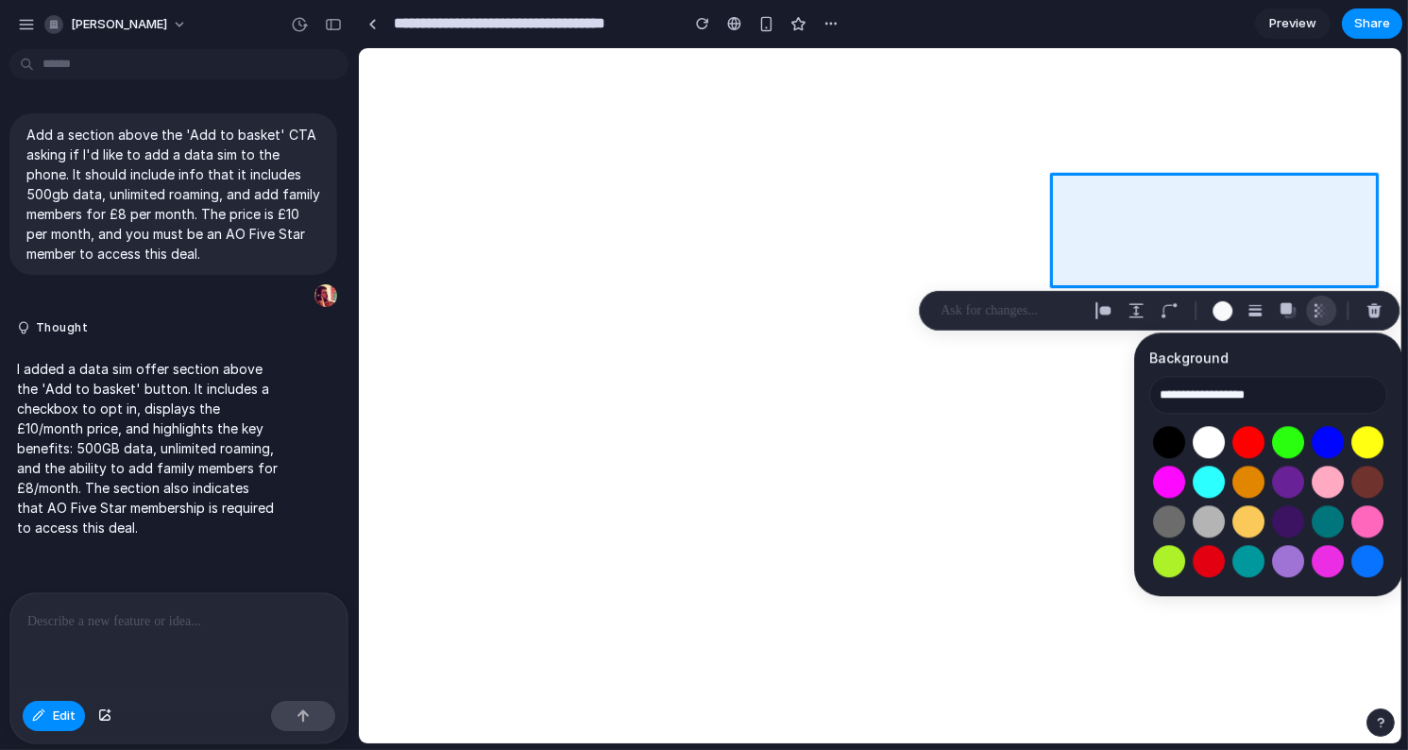
click at [1267, 315] on div "button" at bounding box center [1321, 310] width 17 height 17
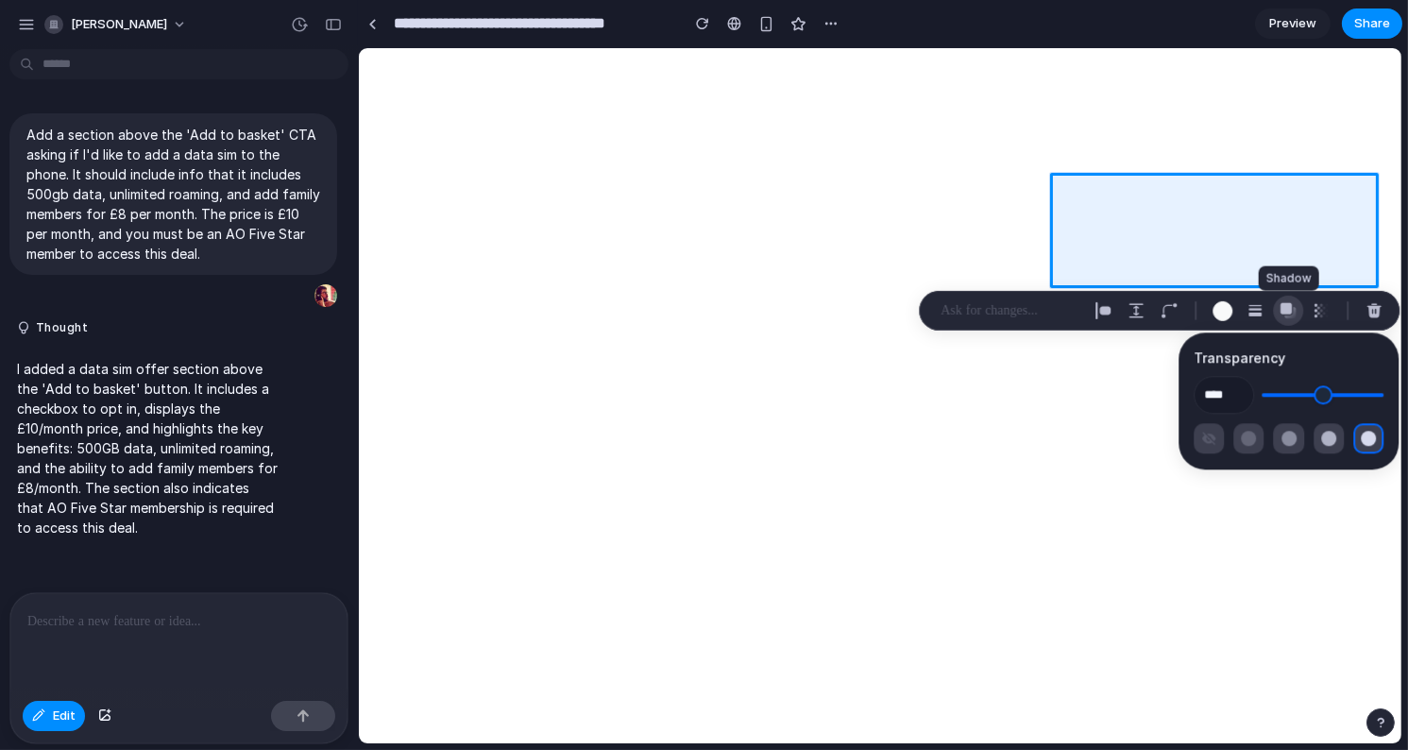
click at [1267, 310] on div "button" at bounding box center [1288, 310] width 17 height 17
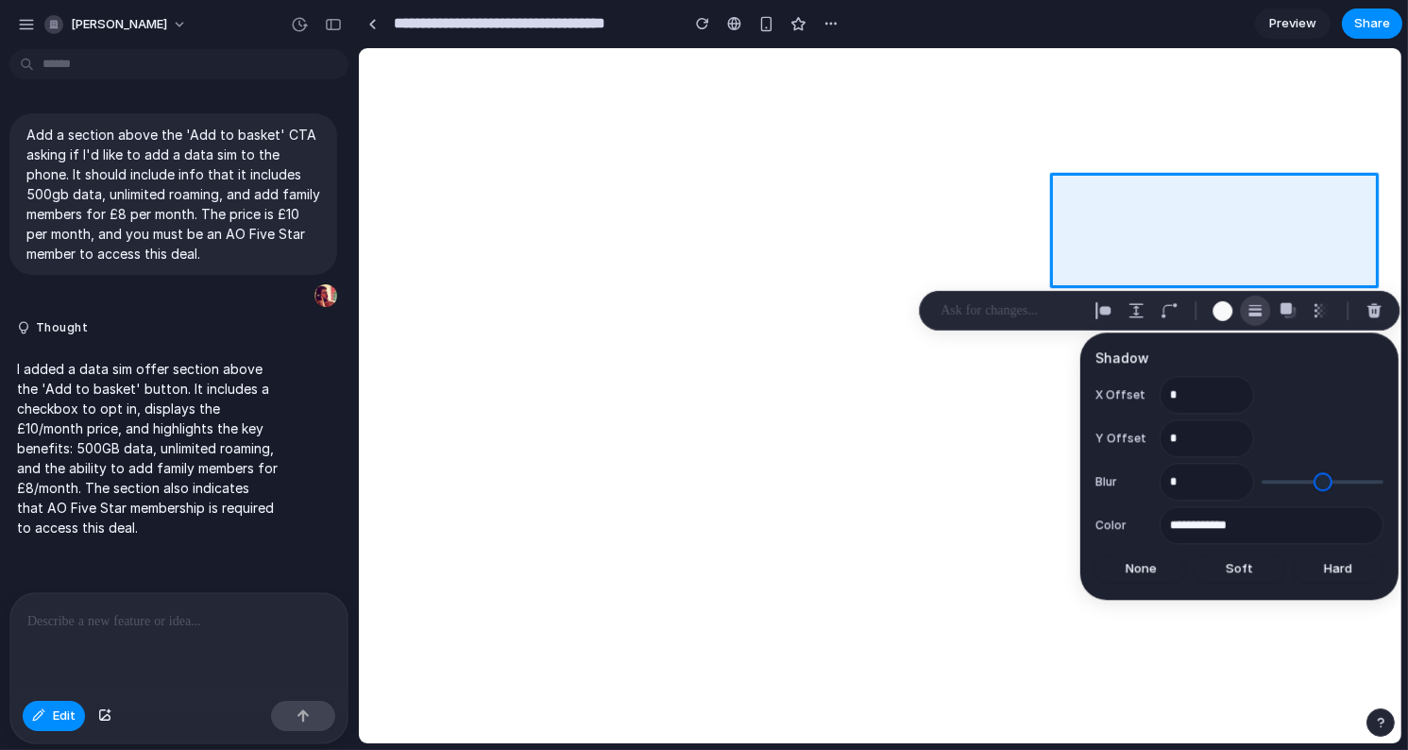
click at [1253, 309] on div "button" at bounding box center [1255, 310] width 17 height 17
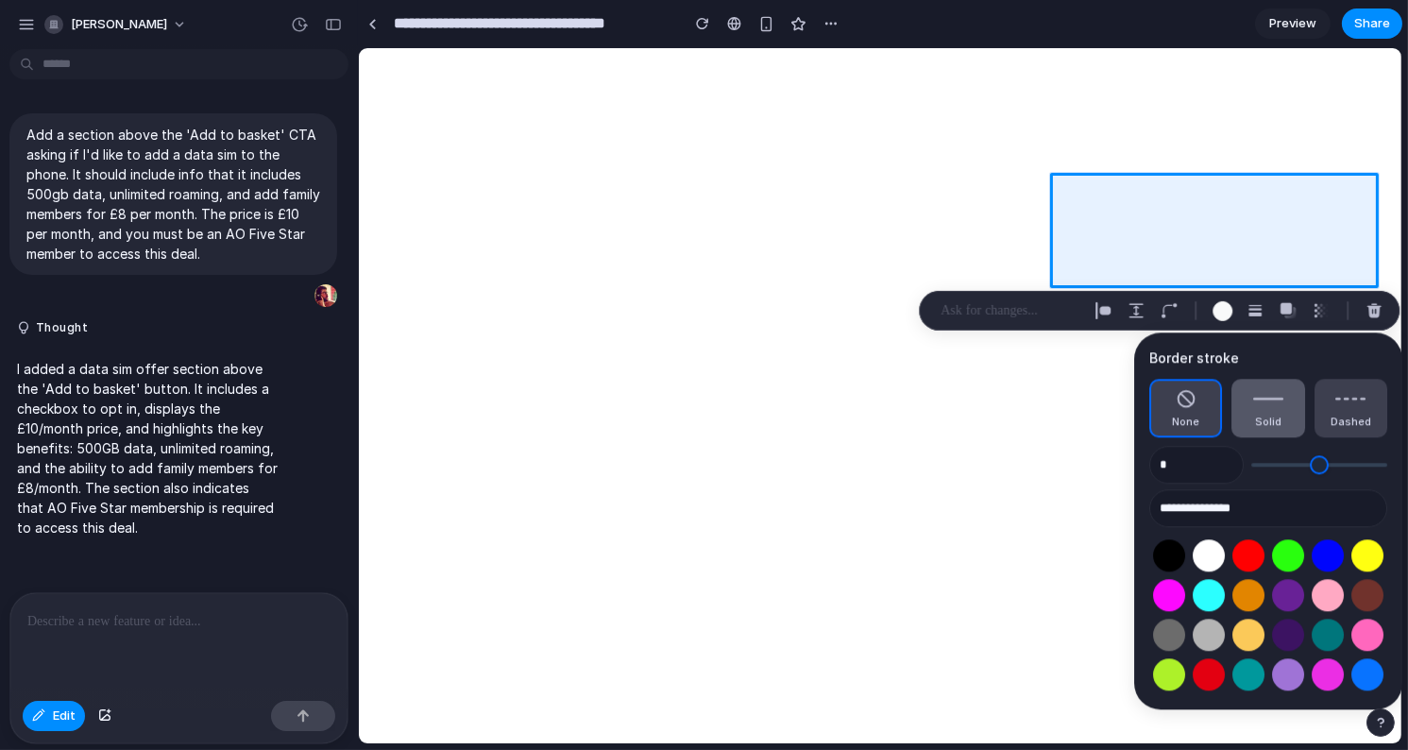
click at [1267, 424] on span "Solid" at bounding box center [1268, 423] width 26 height 16
type input "*"
click at [1267, 424] on span "Solid" at bounding box center [1268, 423] width 26 height 16
type input "*"
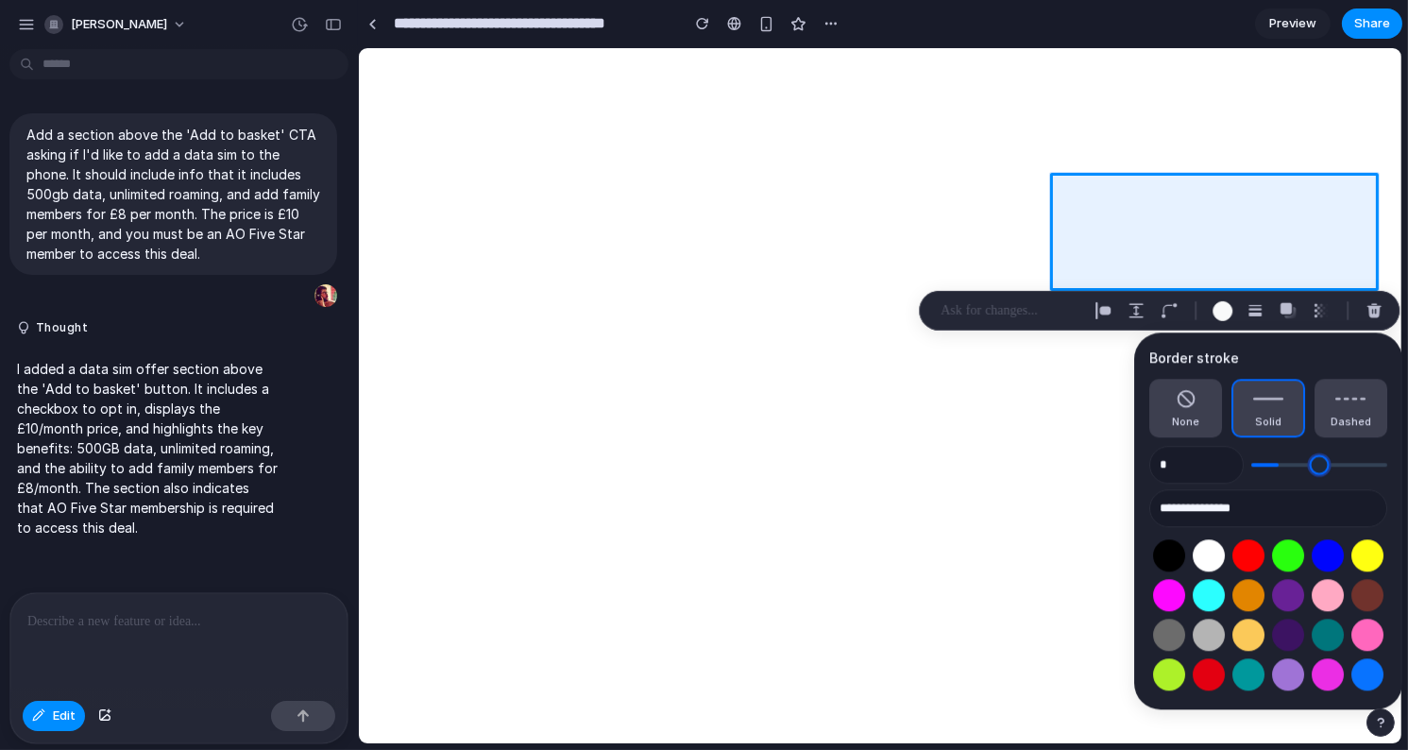
type input "*"
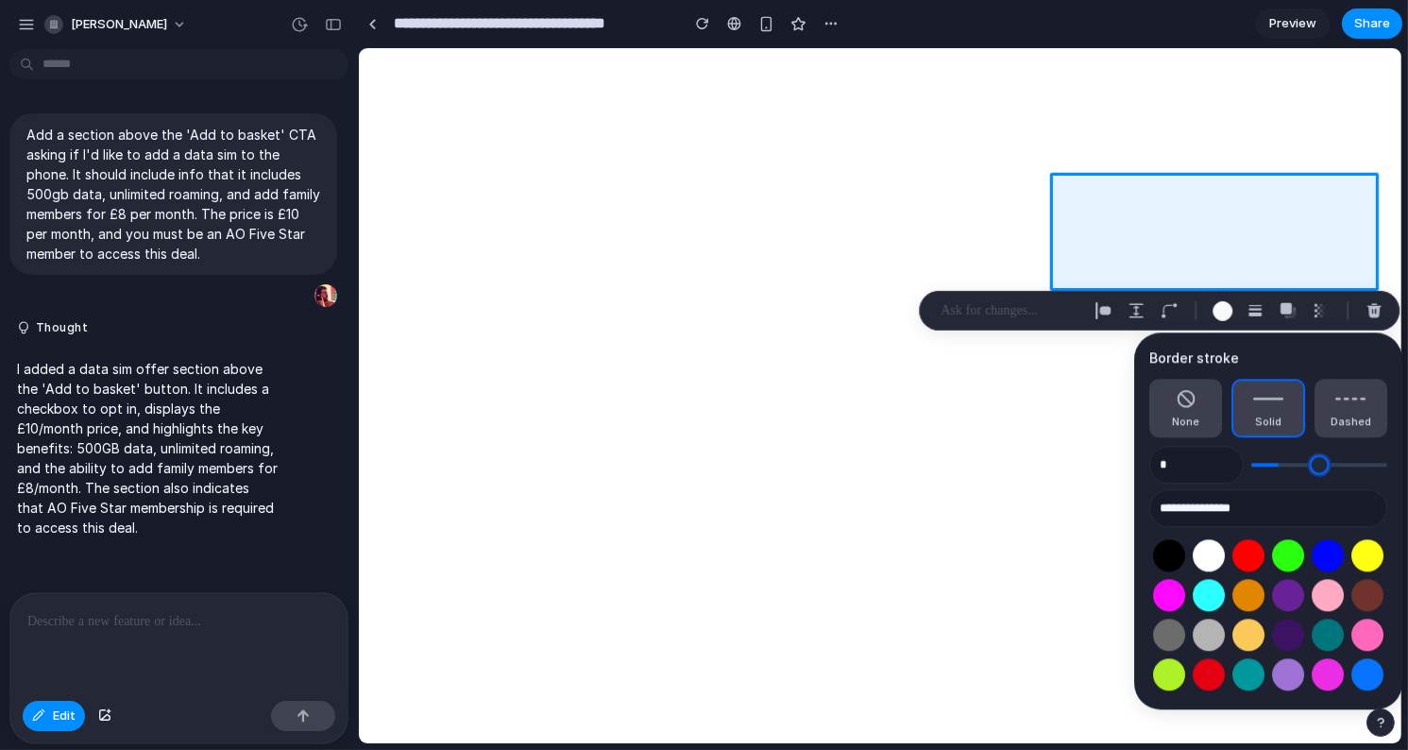
type input "*"
drag, startPoint x: 1286, startPoint y: 468, endPoint x: 1274, endPoint y: 470, distance: 11.7
type input "*"
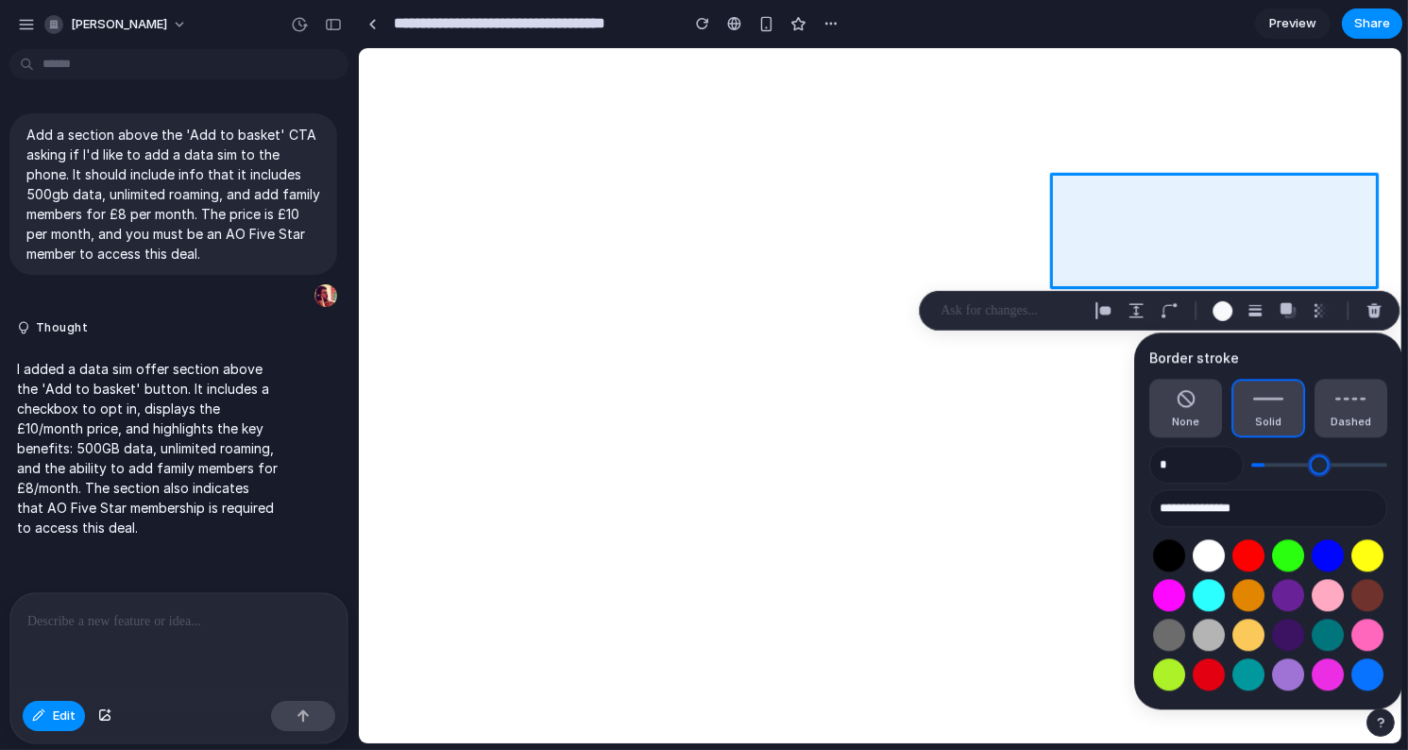
click at [1267, 470] on input "range" at bounding box center [1320, 464] width 136 height 19
click at [1197, 403] on button "None" at bounding box center [1186, 408] width 73 height 59
type input "*"
click at [1219, 308] on div "button" at bounding box center [1223, 310] width 20 height 20
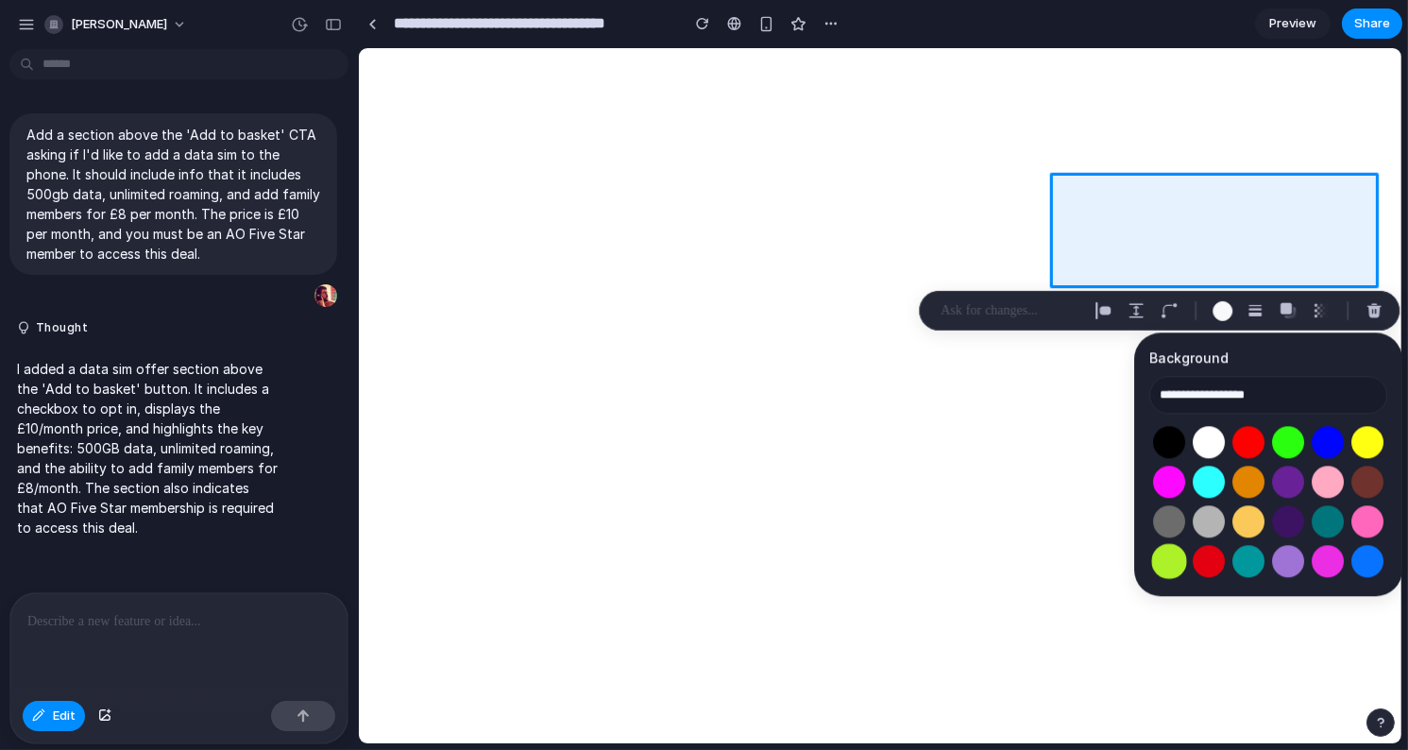
click at [1172, 556] on button "Select color oklch(0.88 0.22 128)" at bounding box center [1168, 561] width 35 height 35
type input "**********"
click at [1136, 306] on div "button" at bounding box center [1136, 310] width 17 height 17
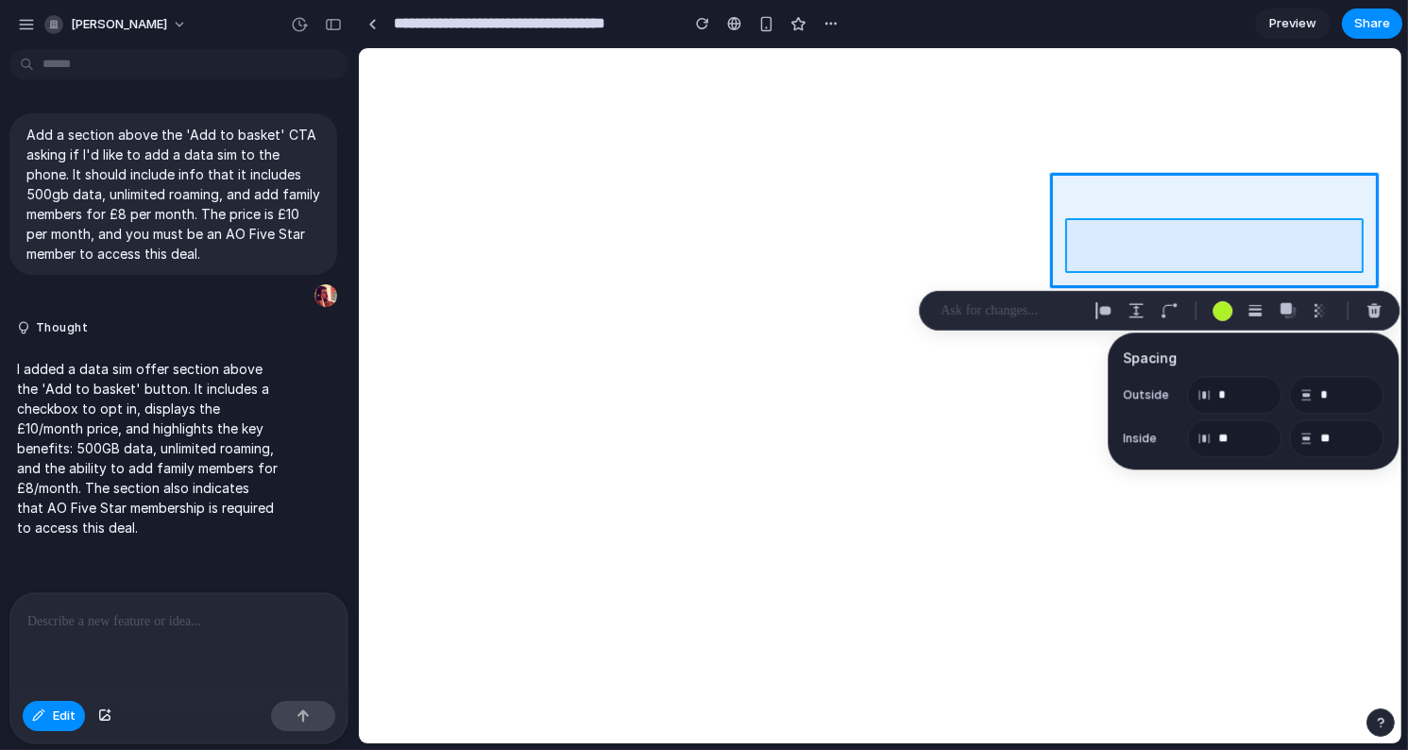
click at [1130, 260] on div at bounding box center [880, 395] width 1043 height 695
type input "*"
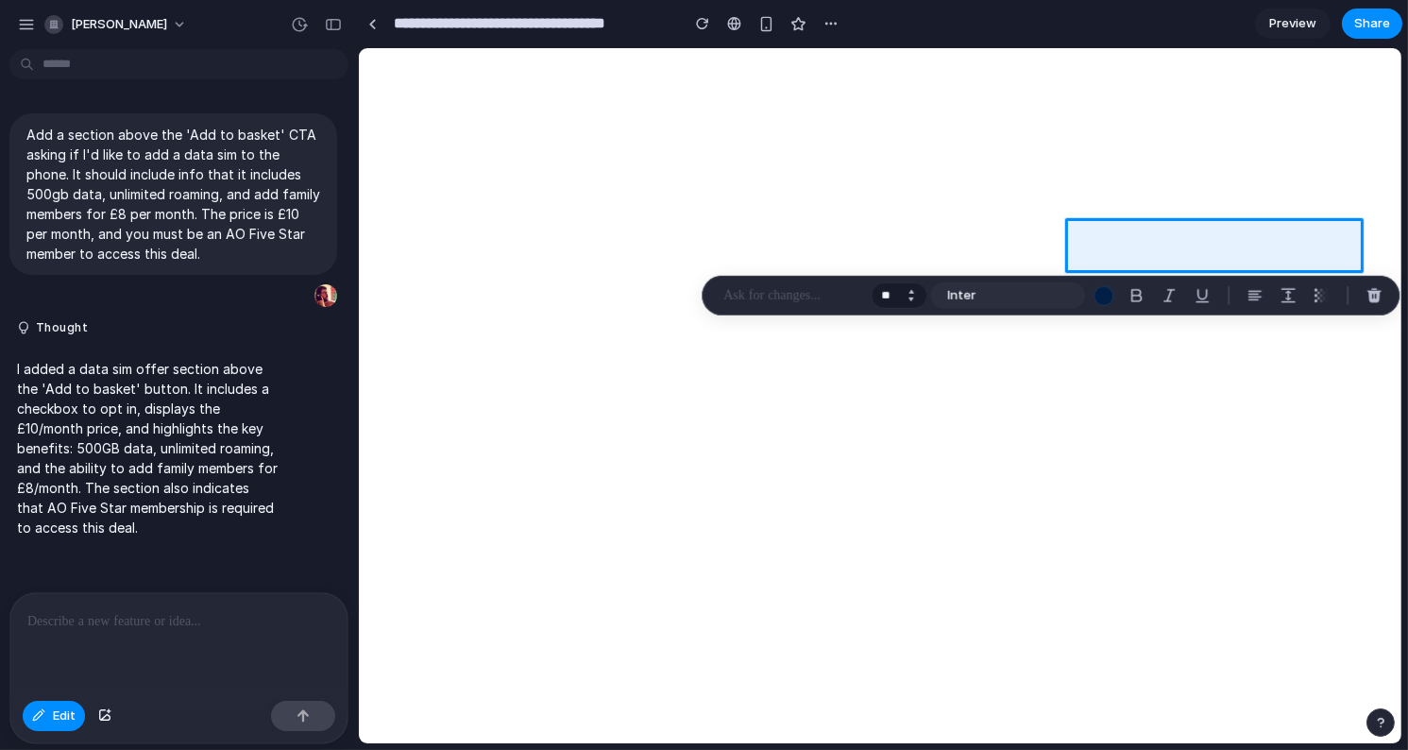
click at [903, 295] on button "Decrement" at bounding box center [910, 299] width 19 height 9
type input "**"
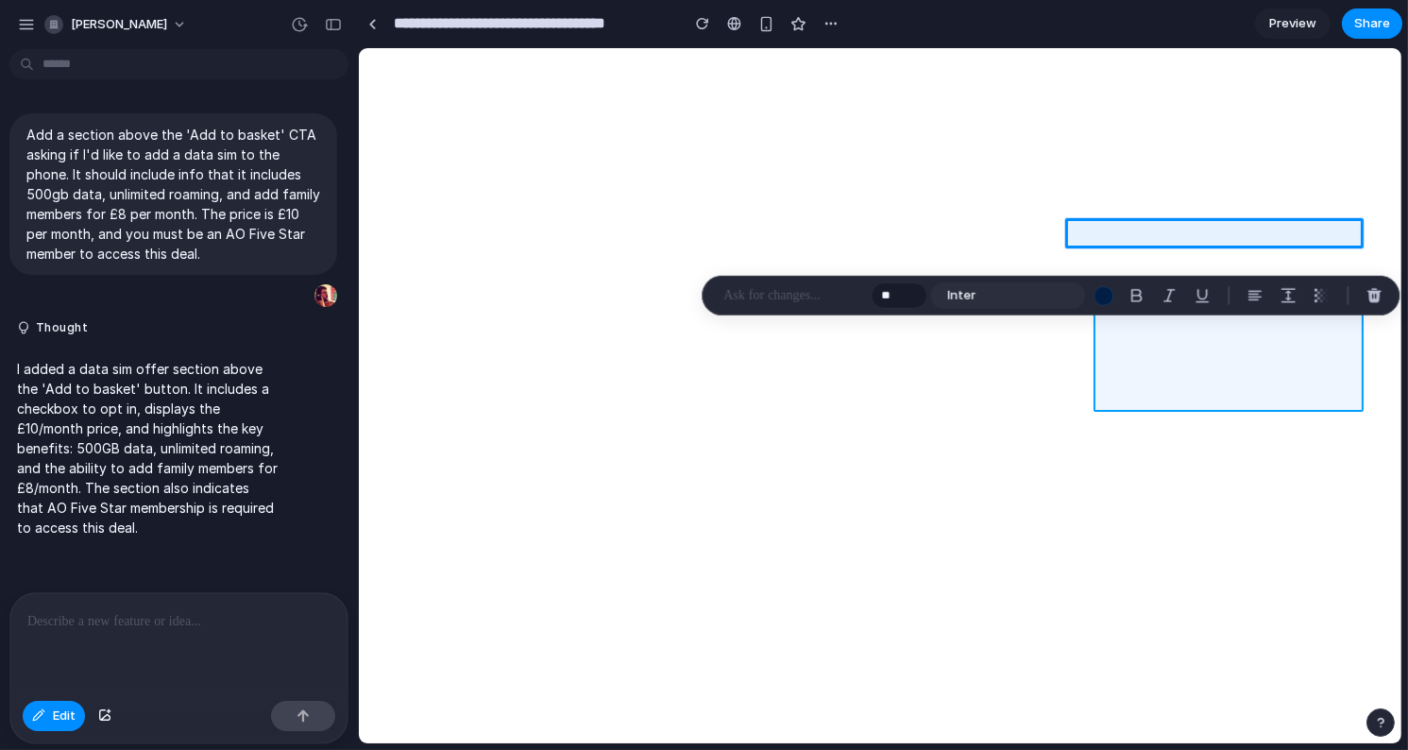
click at [1100, 344] on div at bounding box center [880, 395] width 1043 height 695
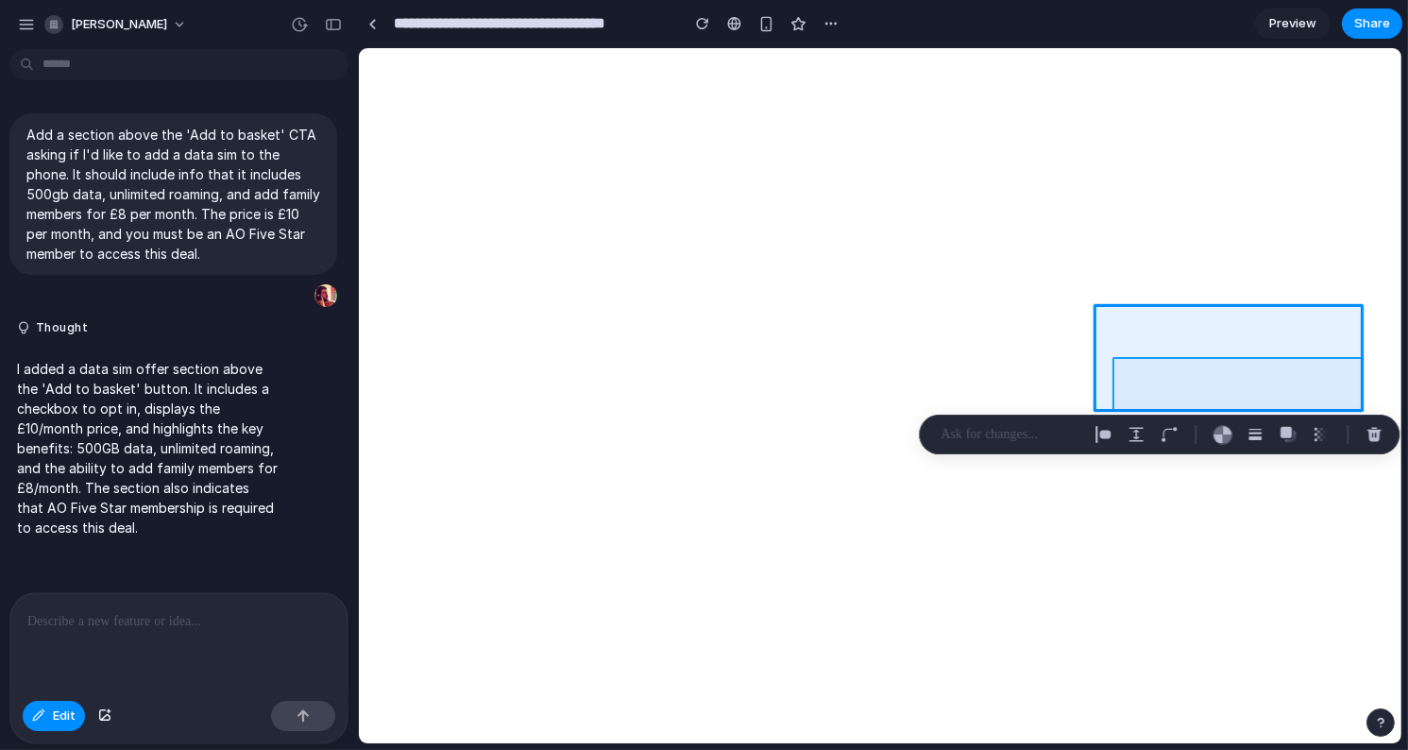
click at [1188, 400] on div at bounding box center [880, 395] width 1043 height 695
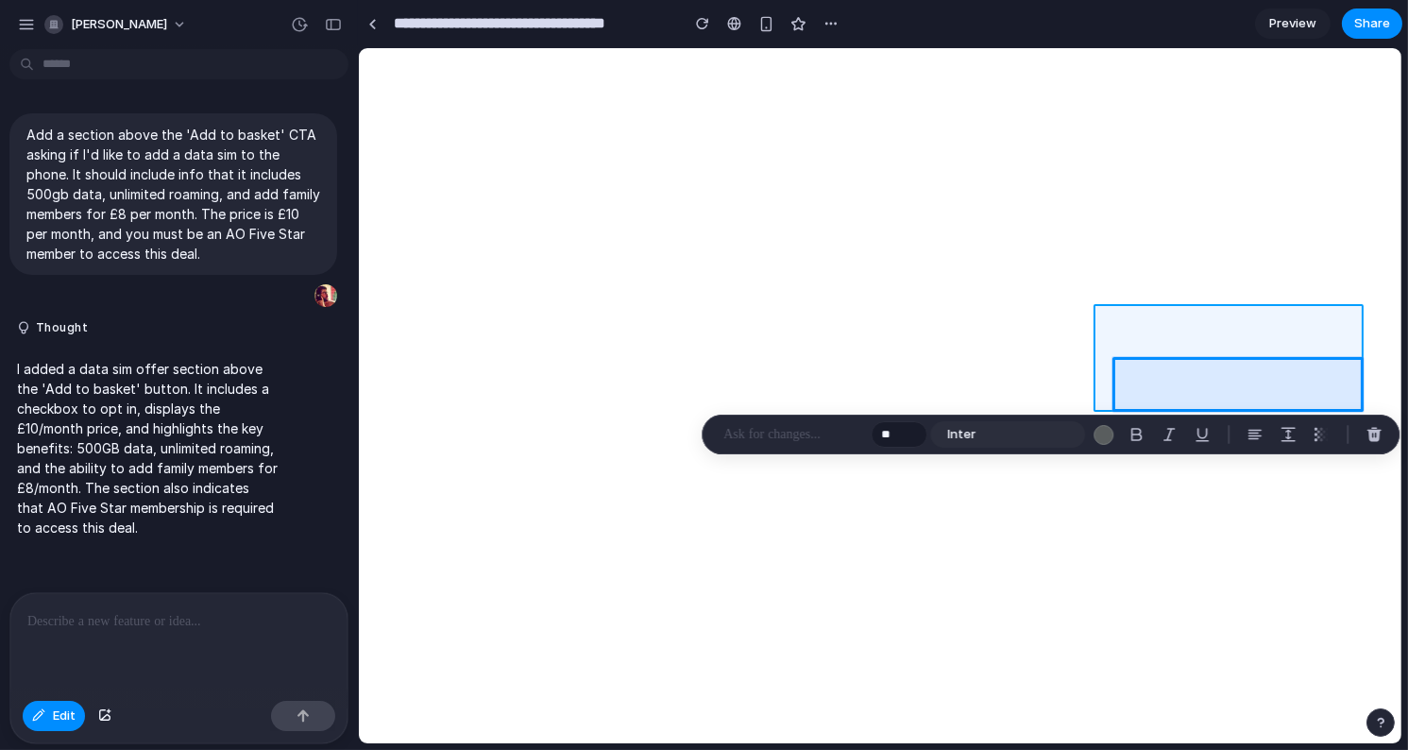
click at [1106, 330] on div at bounding box center [880, 395] width 1043 height 695
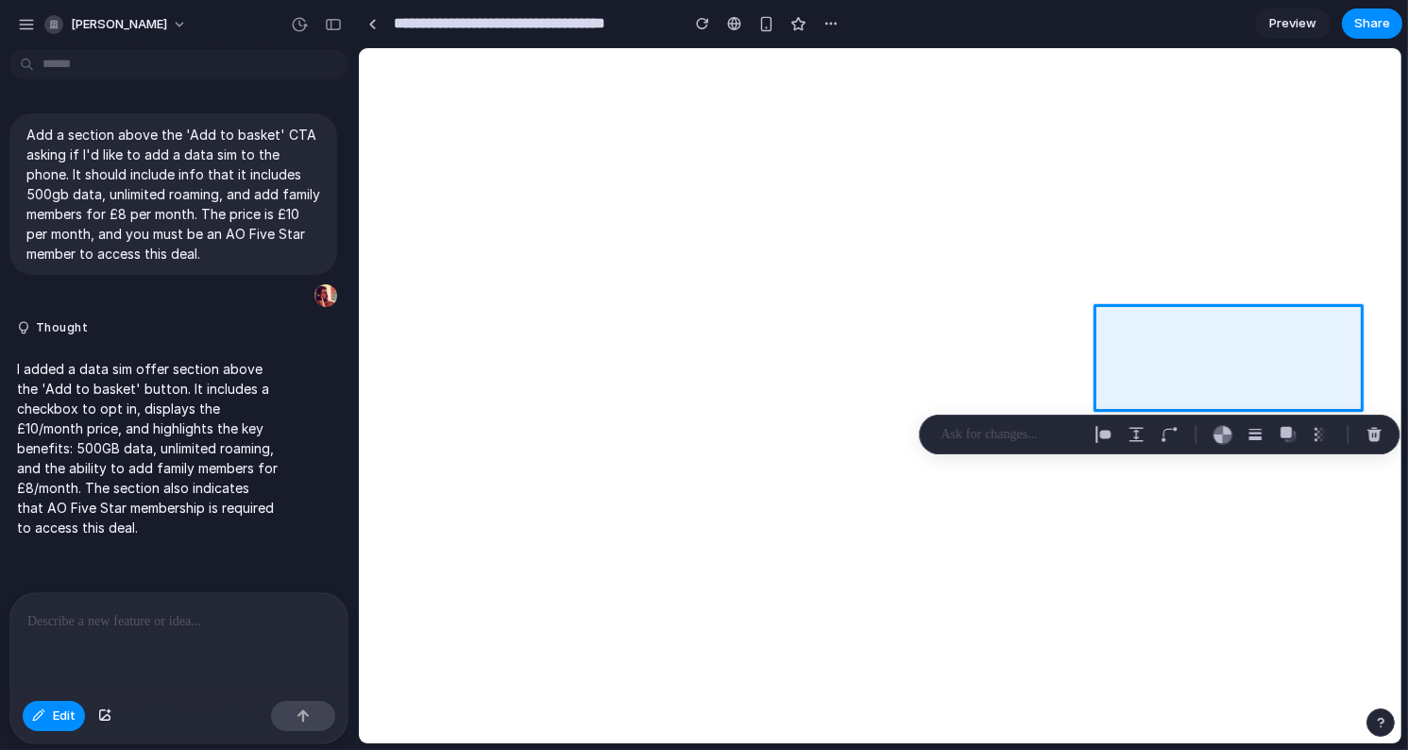
click at [175, 617] on div at bounding box center [178, 643] width 337 height 100
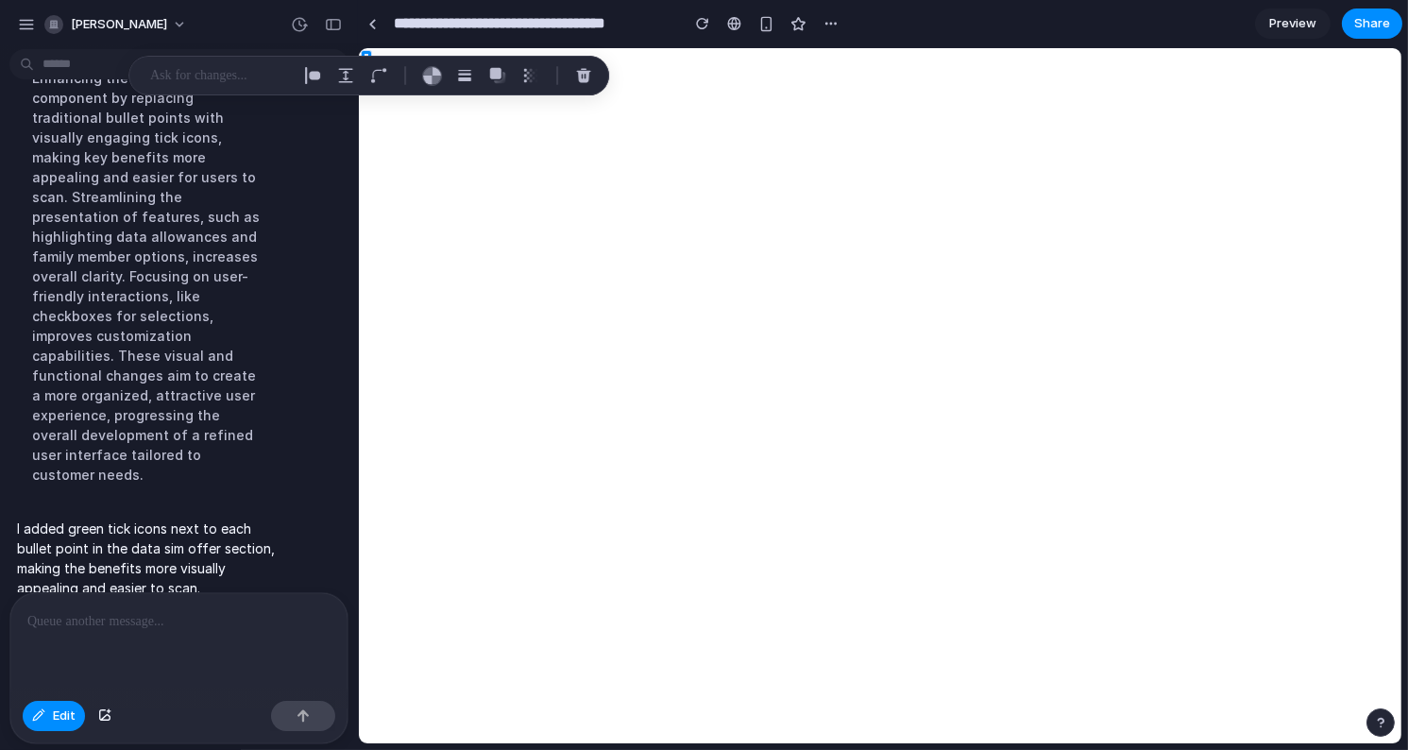
scroll to position [677, 0]
